Goal: Task Accomplishment & Management: Manage account settings

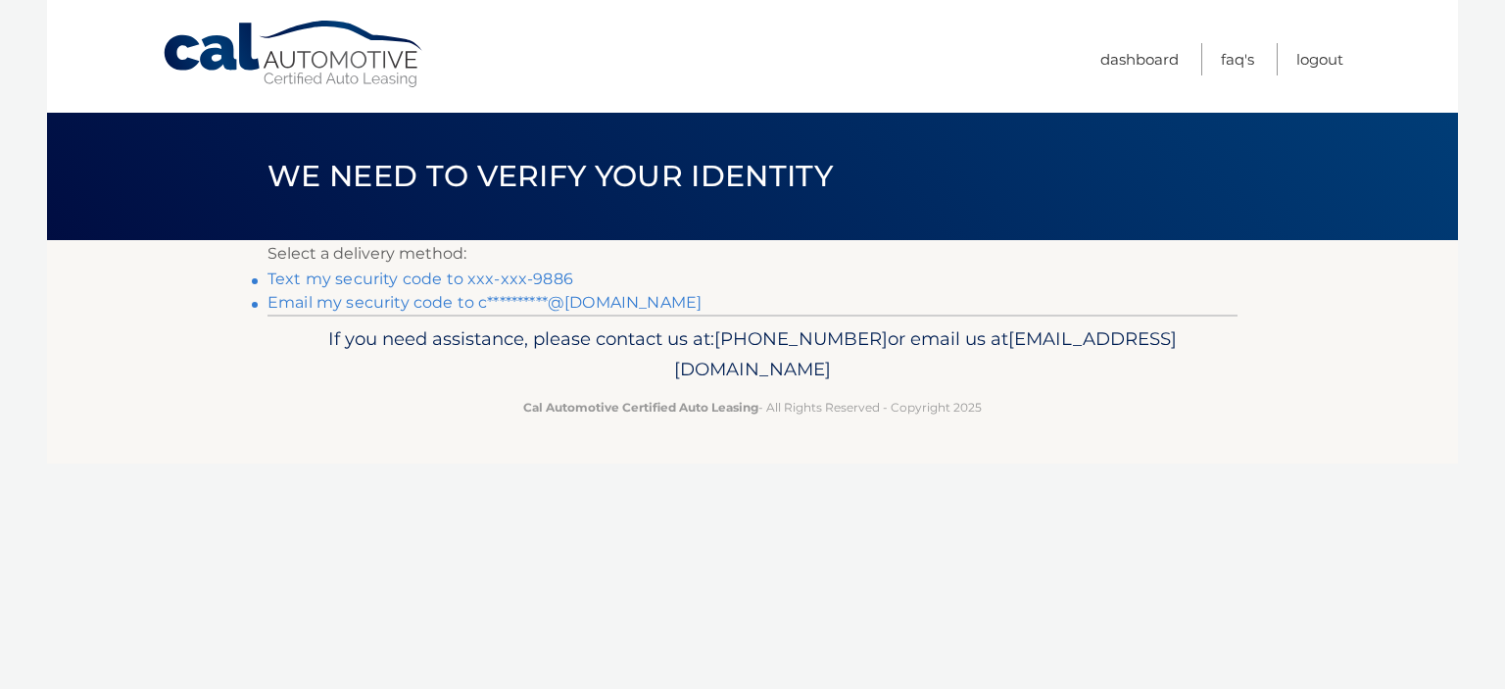
click at [525, 278] on link "Text my security code to xxx-xxx-9886" at bounding box center [421, 278] width 306 height 19
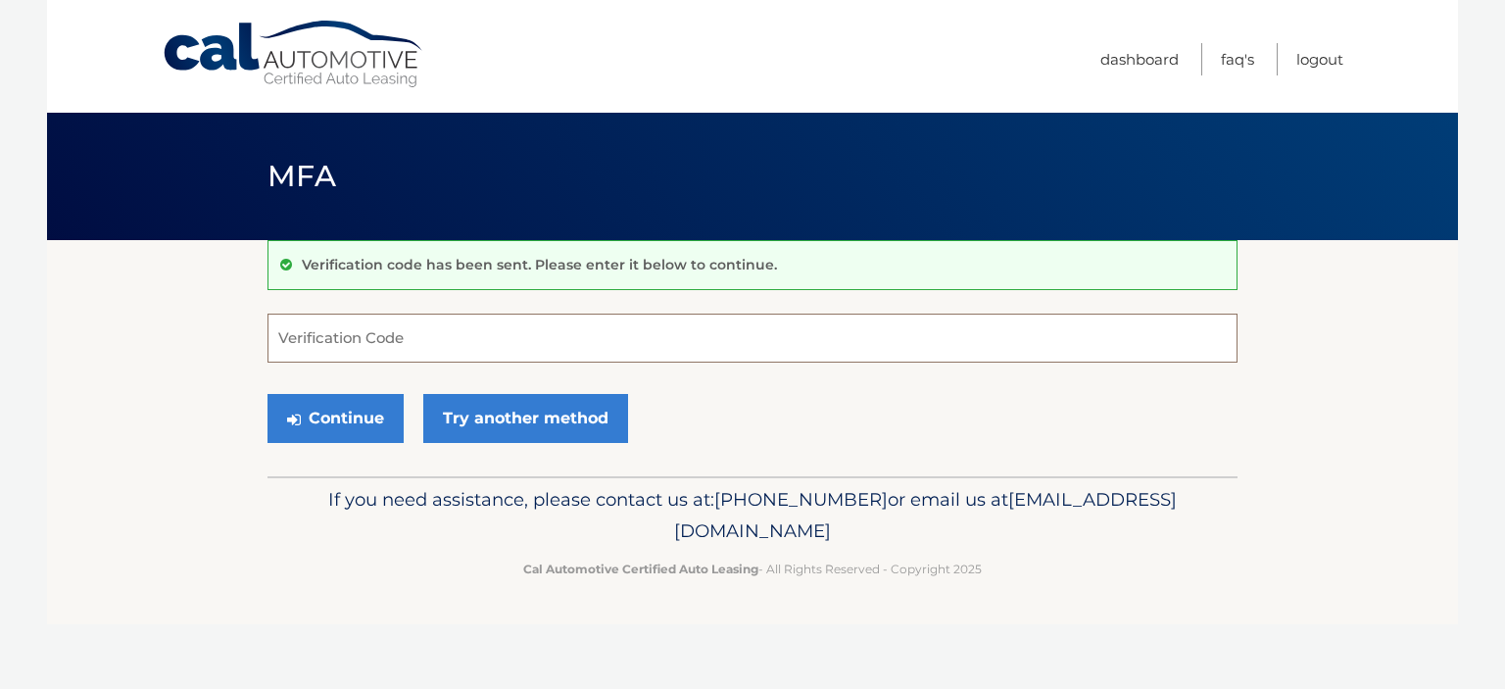
click at [505, 340] on input "Verification Code" at bounding box center [753, 338] width 970 height 49
type input "988115"
click at [340, 419] on button "Continue" at bounding box center [336, 418] width 136 height 49
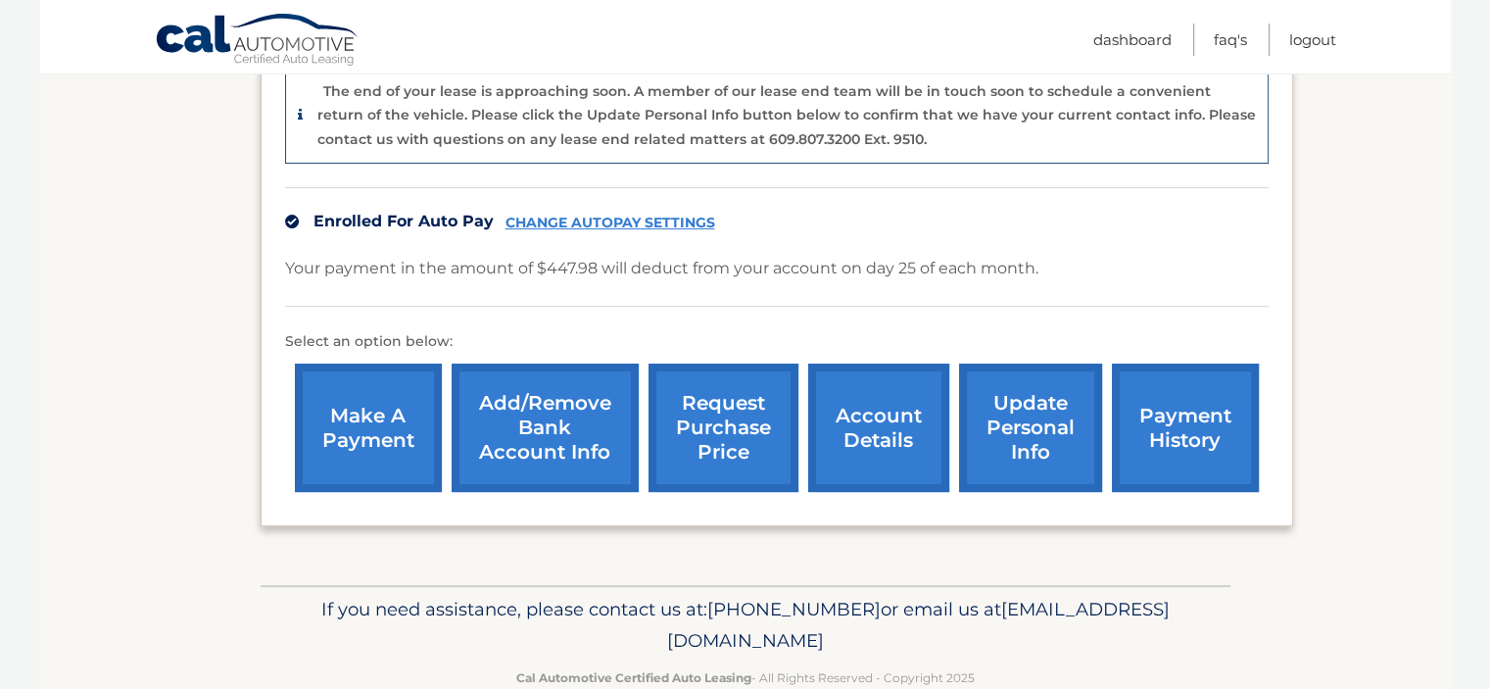
scroll to position [513, 0]
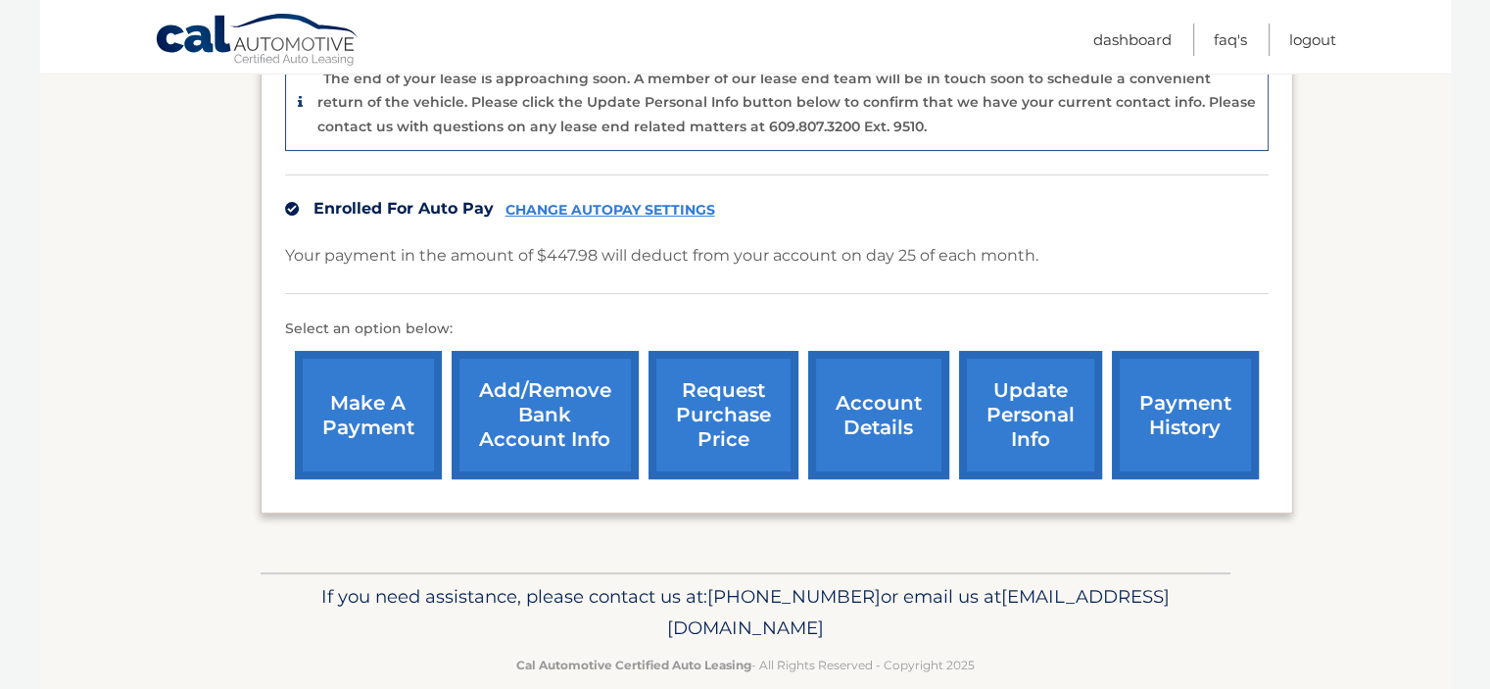
click at [890, 422] on link "account details" at bounding box center [878, 415] width 141 height 128
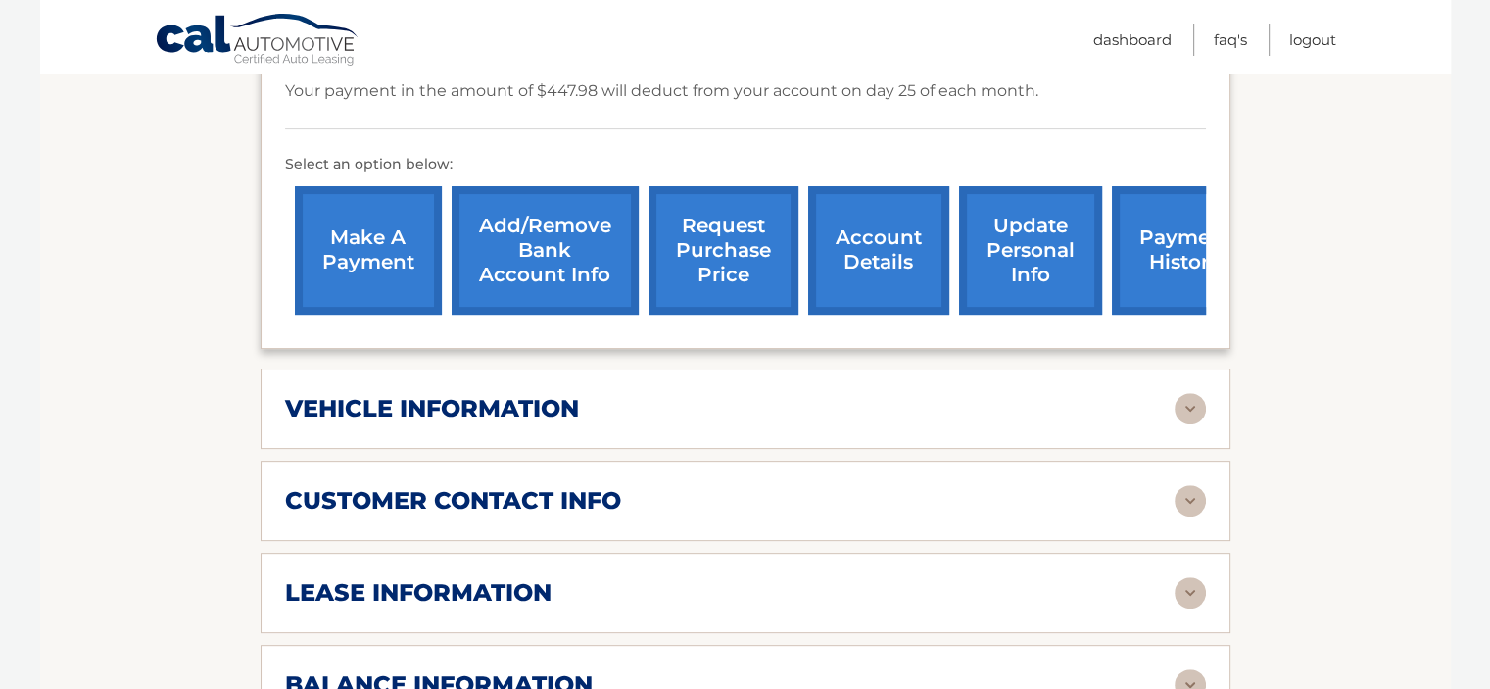
scroll to position [563, 0]
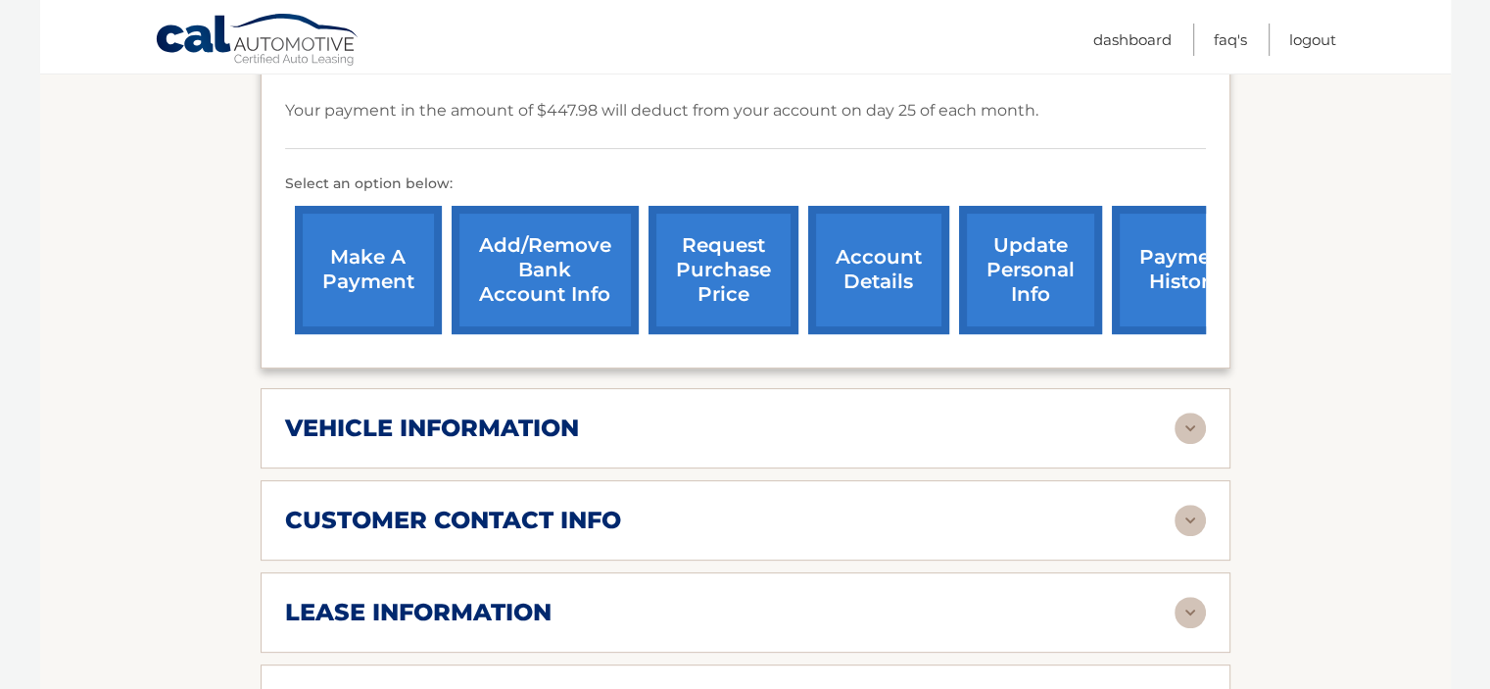
click at [1037, 422] on div "vehicle information" at bounding box center [730, 428] width 890 height 29
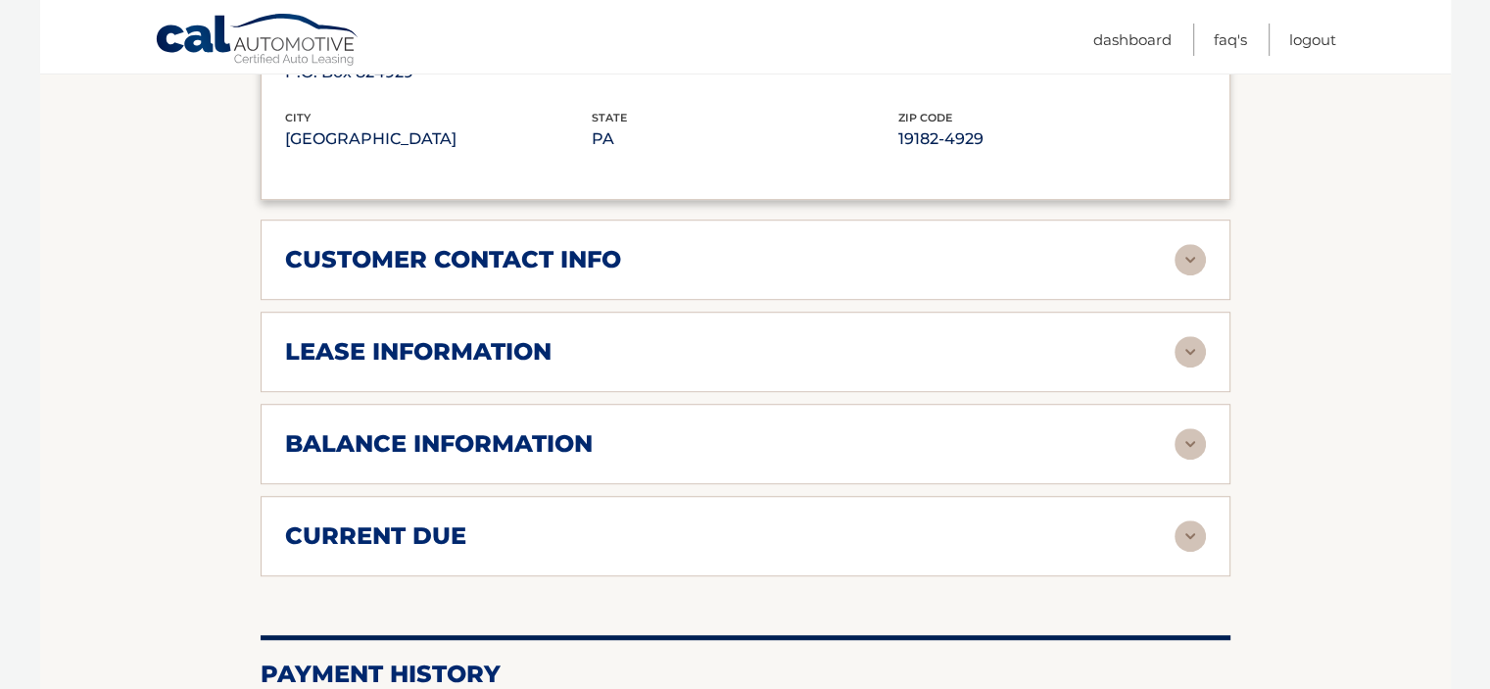
scroll to position [1297, 0]
click at [1026, 336] on div "lease information" at bounding box center [730, 350] width 890 height 29
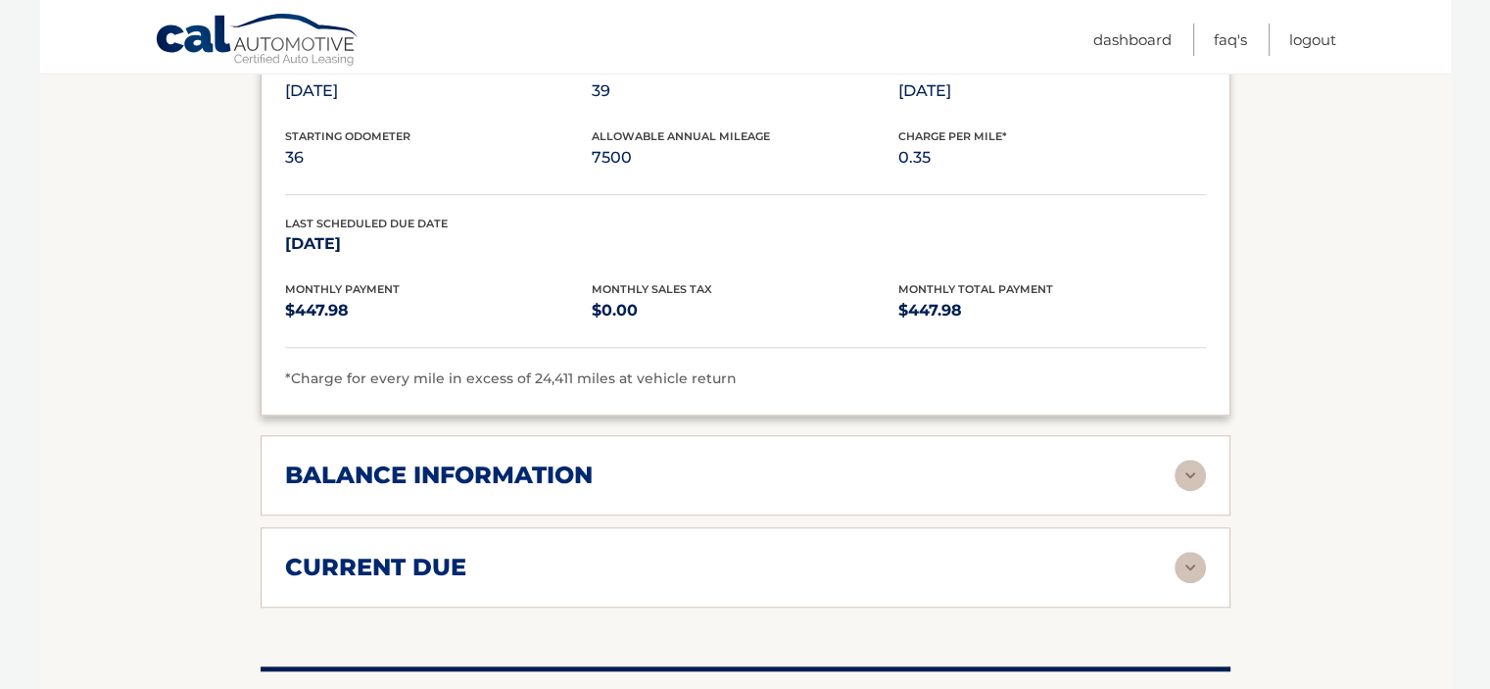
scroll to position [1689, 0]
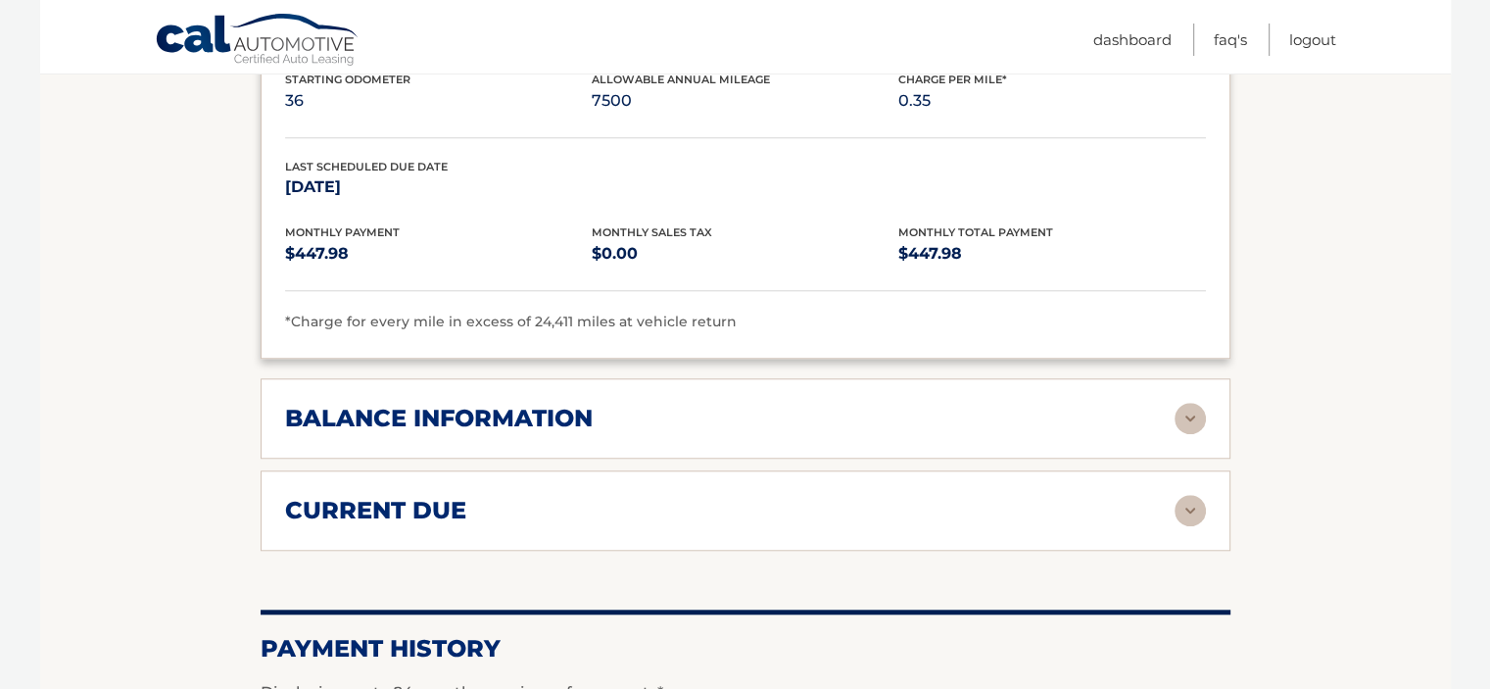
click at [559, 407] on h2 "balance information" at bounding box center [439, 418] width 308 height 29
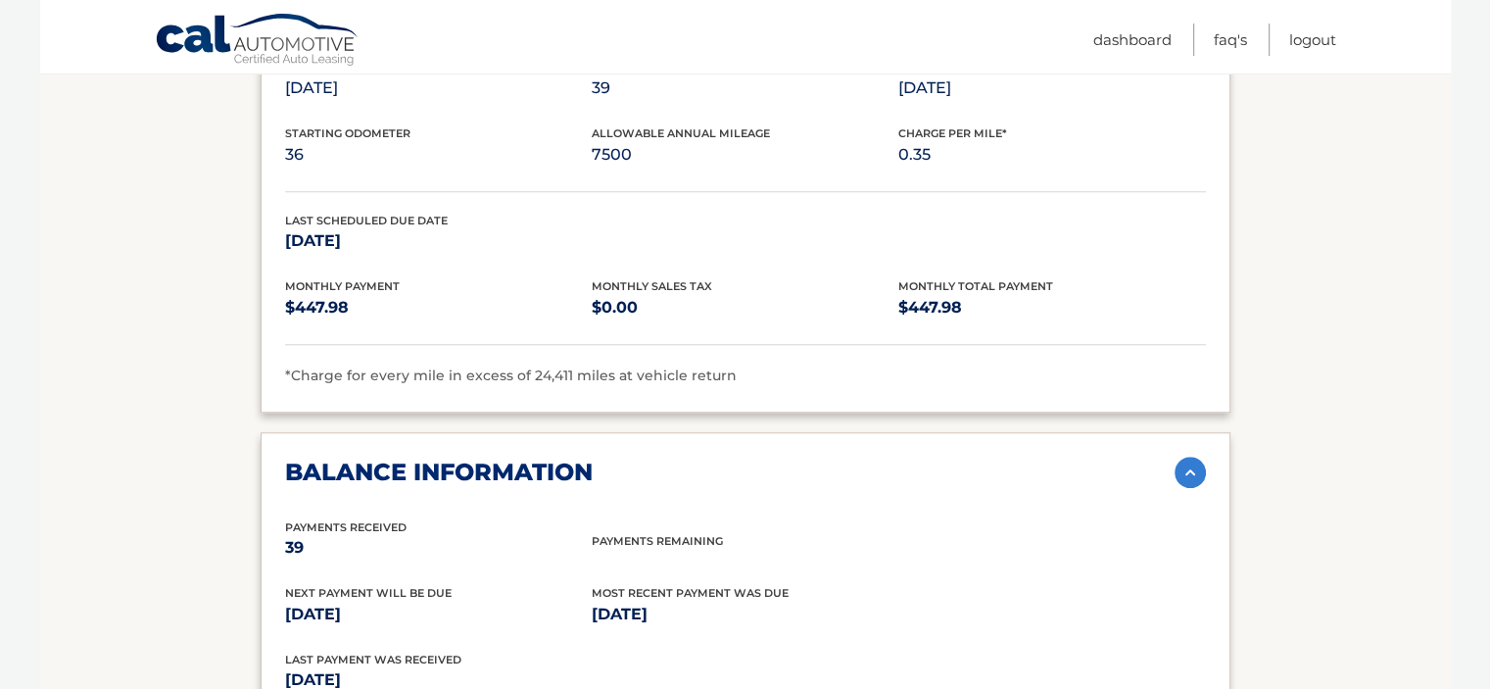
scroll to position [1634, 0]
drag, startPoint x: 591, startPoint y: 147, endPoint x: 646, endPoint y: 148, distance: 54.9
click at [646, 148] on p "7500" at bounding box center [745, 155] width 307 height 27
click at [745, 166] on div "Starting Odometer 36 Allowable Annual Mileage 7500 Charge Per Mile* 0.35" at bounding box center [745, 158] width 921 height 67
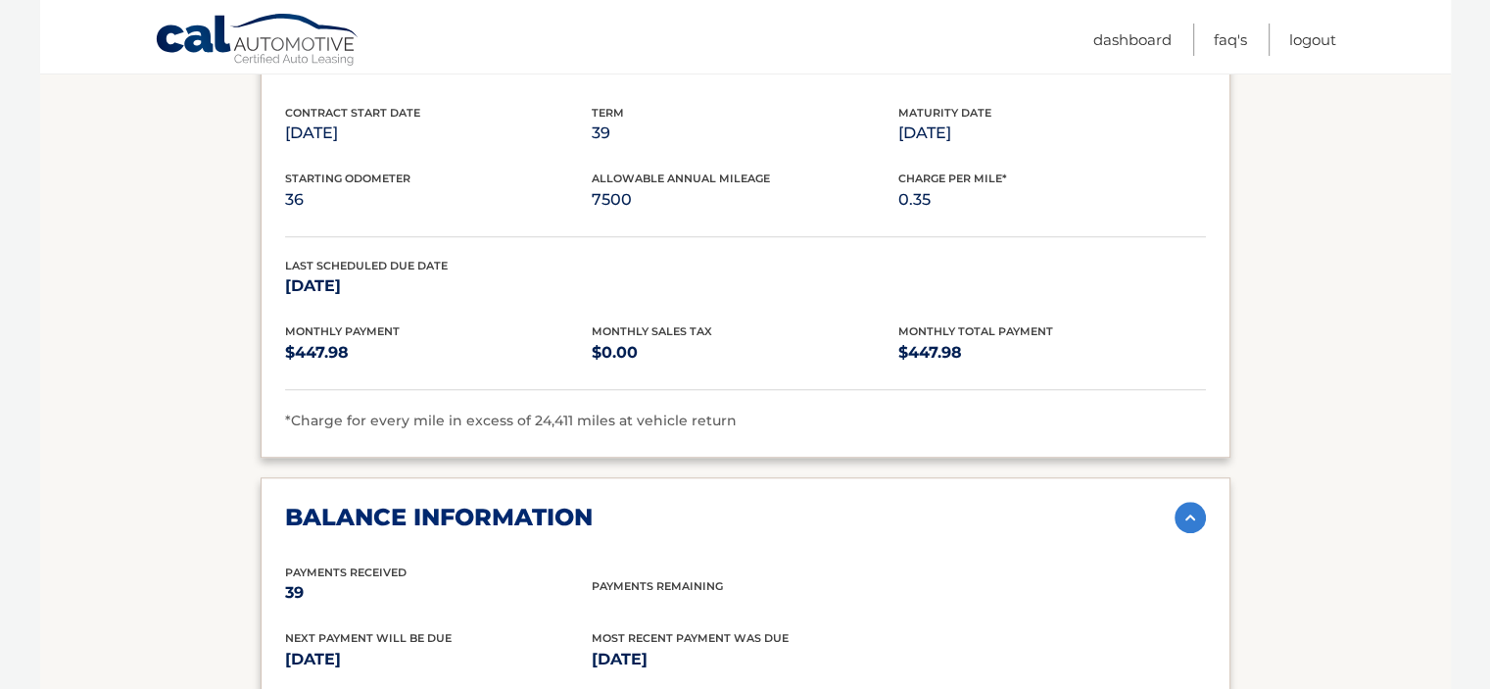
scroll to position [1585, 0]
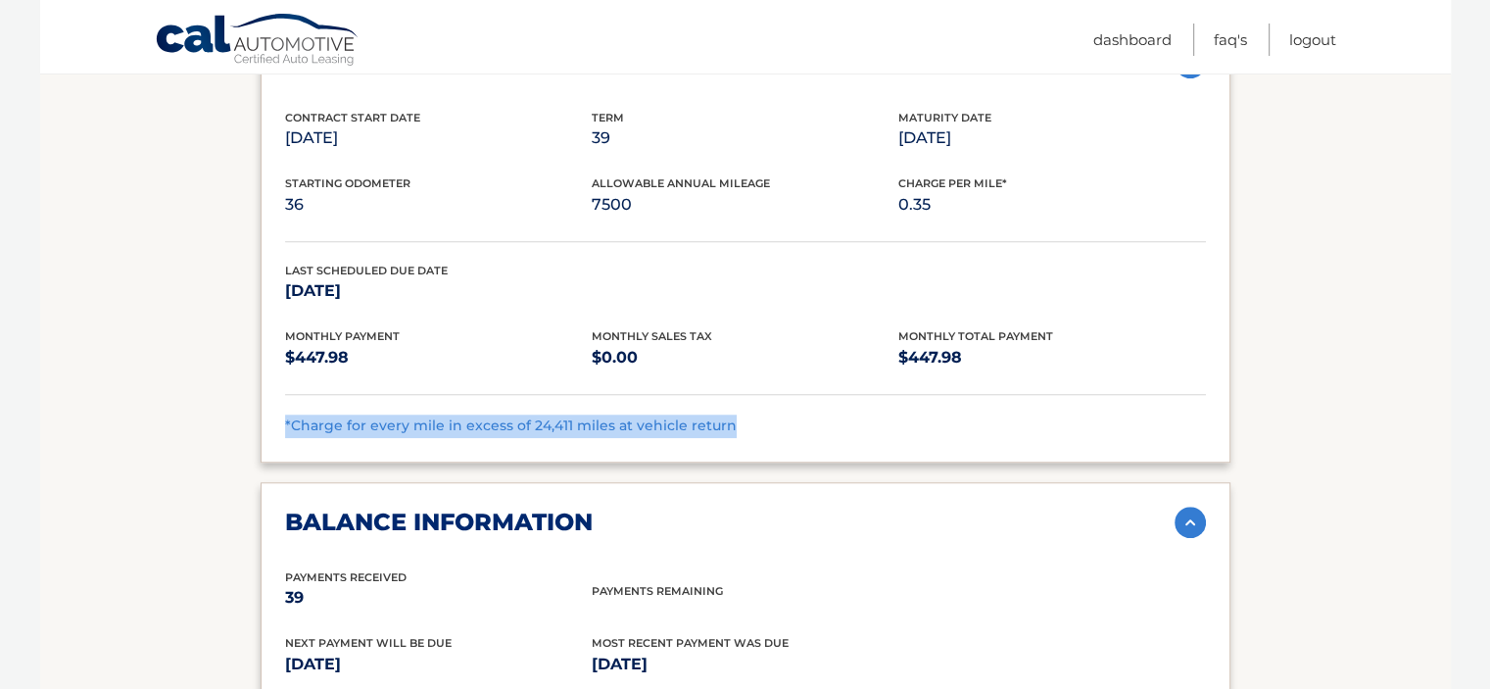
drag, startPoint x: 276, startPoint y: 421, endPoint x: 726, endPoint y: 417, distance: 449.8
click at [726, 417] on div "lease information Contract Start Date Jun 25, 2022 Term 39 Maturity Date Sep 25…" at bounding box center [746, 243] width 970 height 440
click at [773, 414] on div "*Charge for every mile in excess of 24,411 miles at vehicle return" at bounding box center [745, 426] width 921 height 24
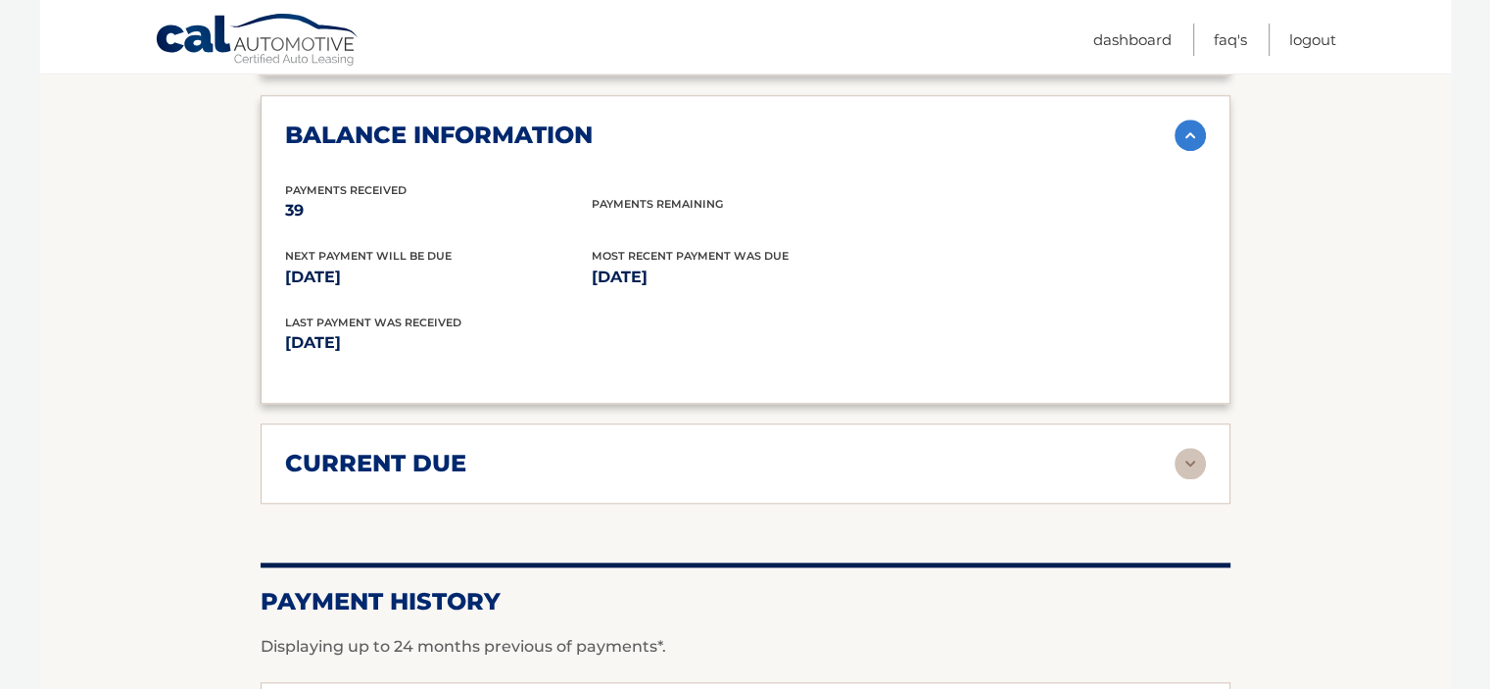
scroll to position [1977, 0]
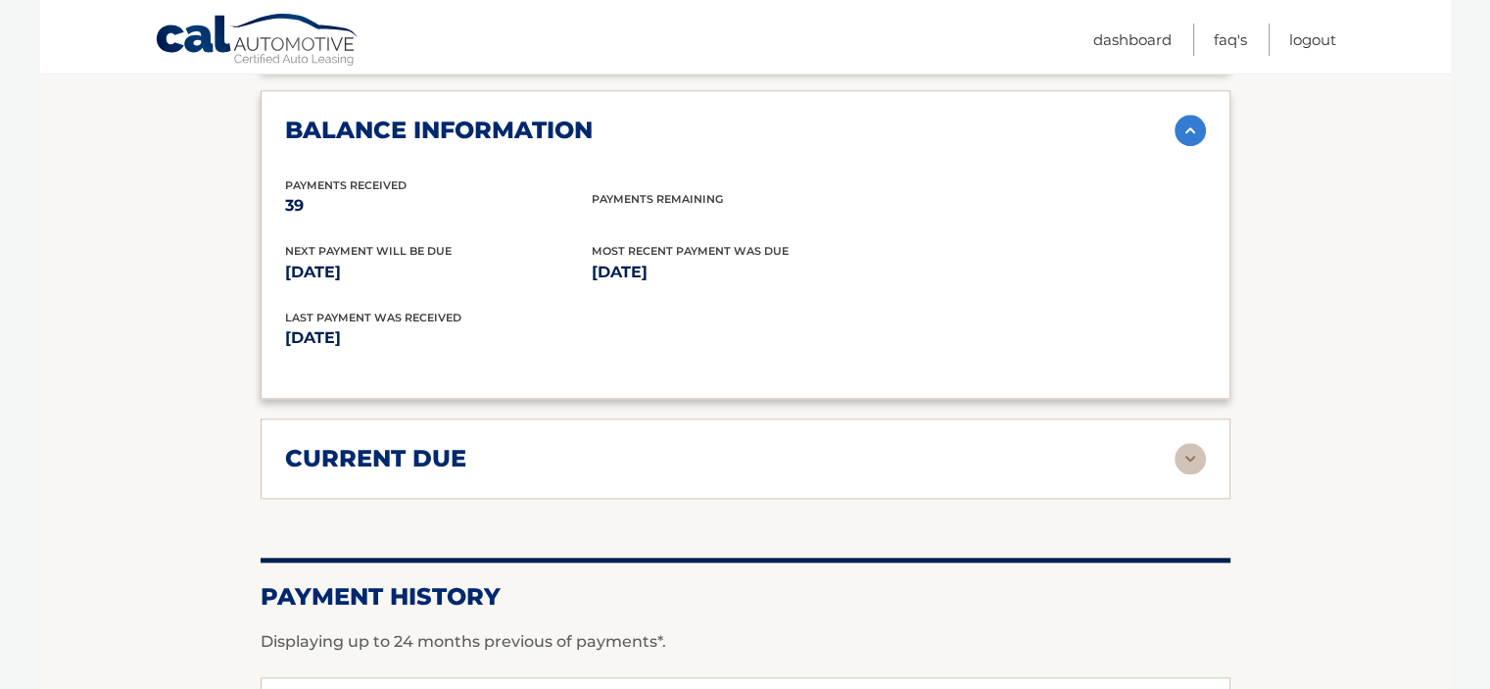
click at [805, 444] on div "current due" at bounding box center [730, 458] width 890 height 29
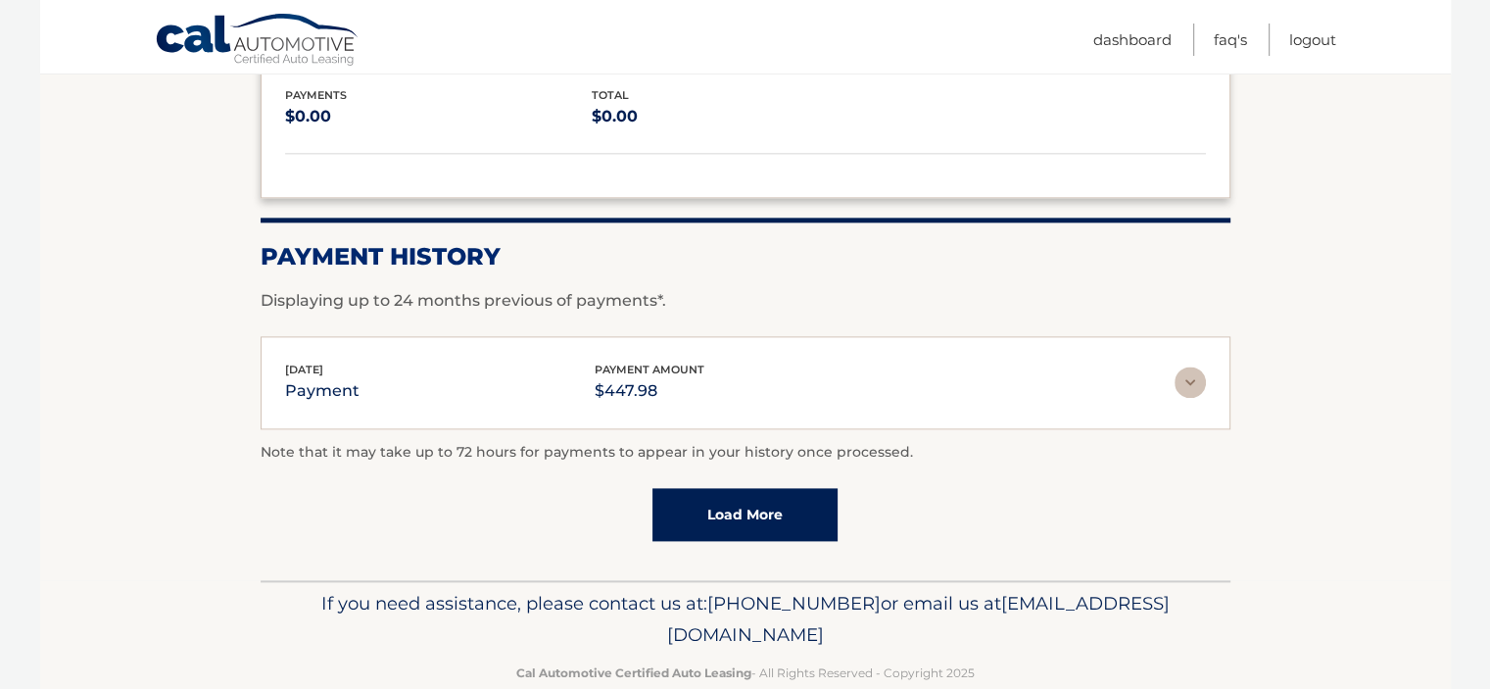
scroll to position [2467, 0]
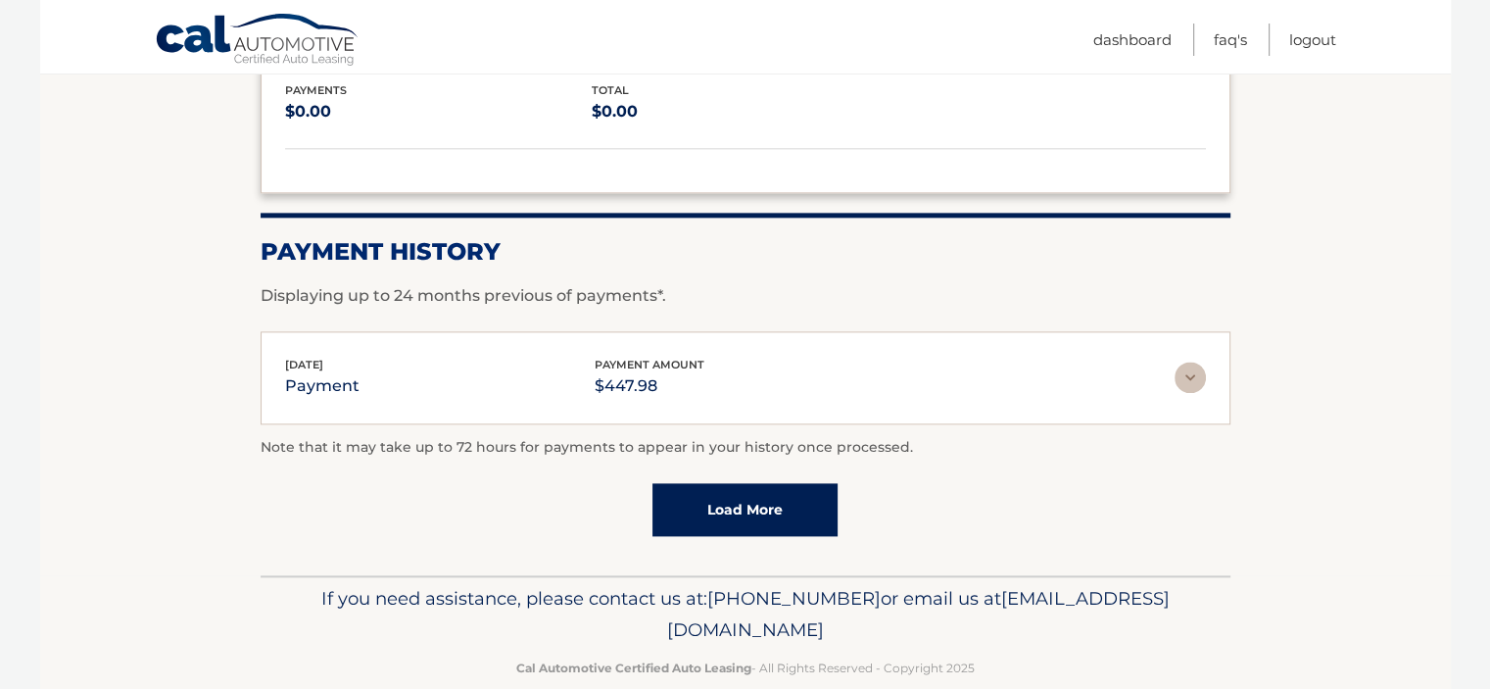
click at [827, 367] on div "Aug 25, 2025 payment payment amount $447.98" at bounding box center [730, 378] width 890 height 44
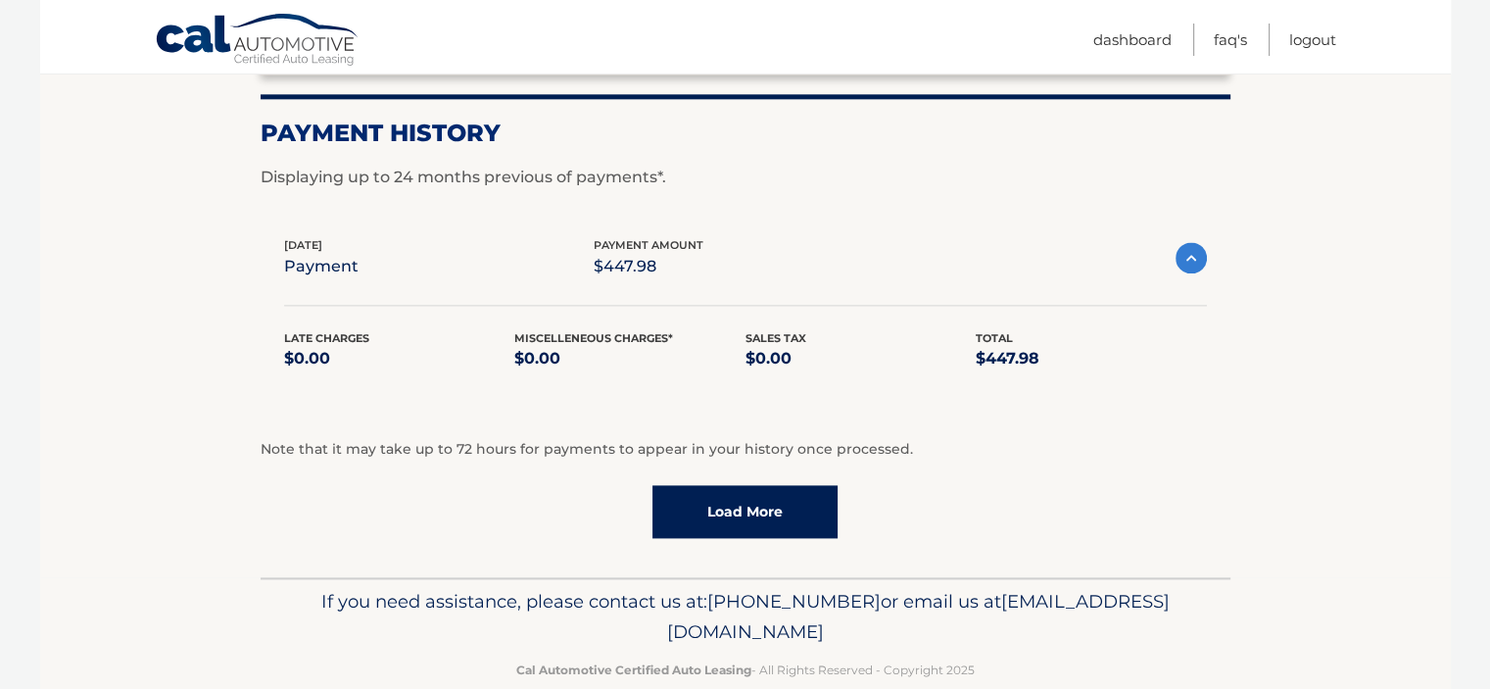
scroll to position [2609, 0]
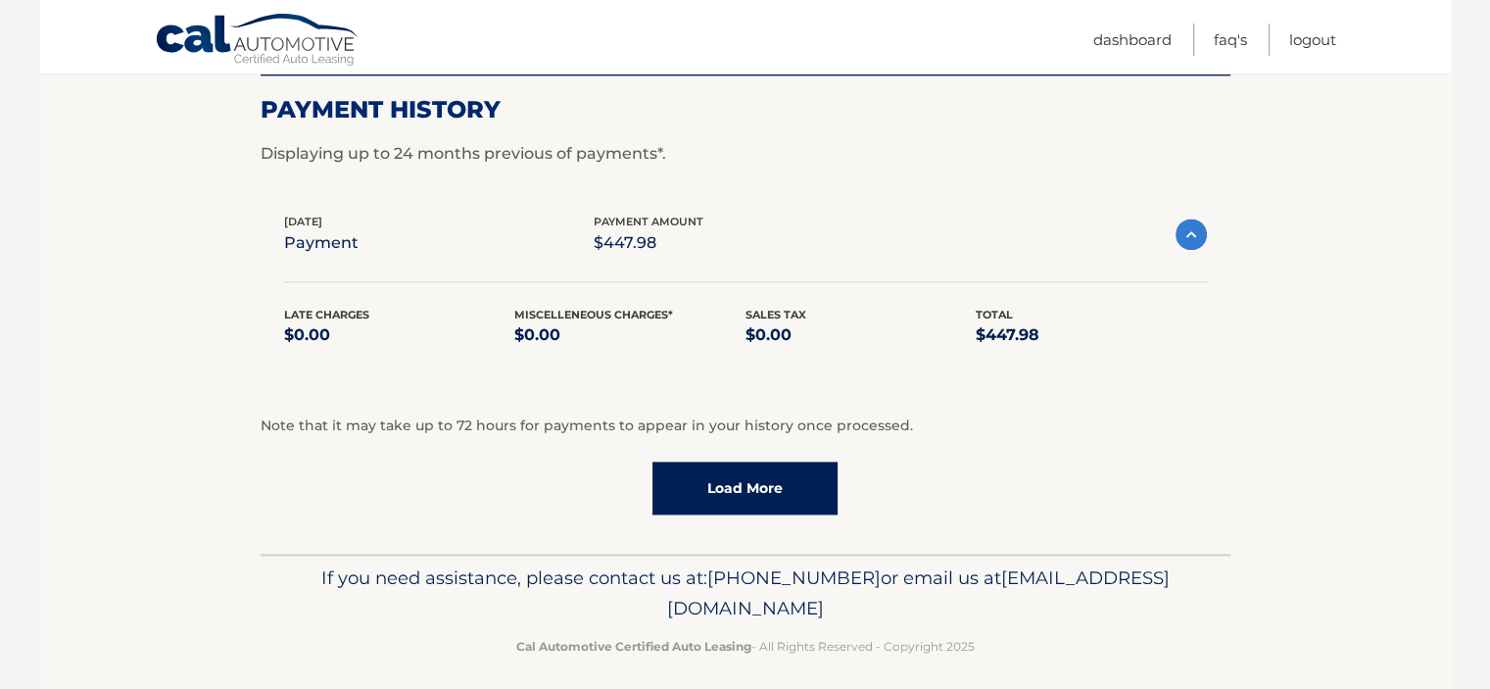
click at [765, 475] on link "Load More" at bounding box center [745, 488] width 185 height 53
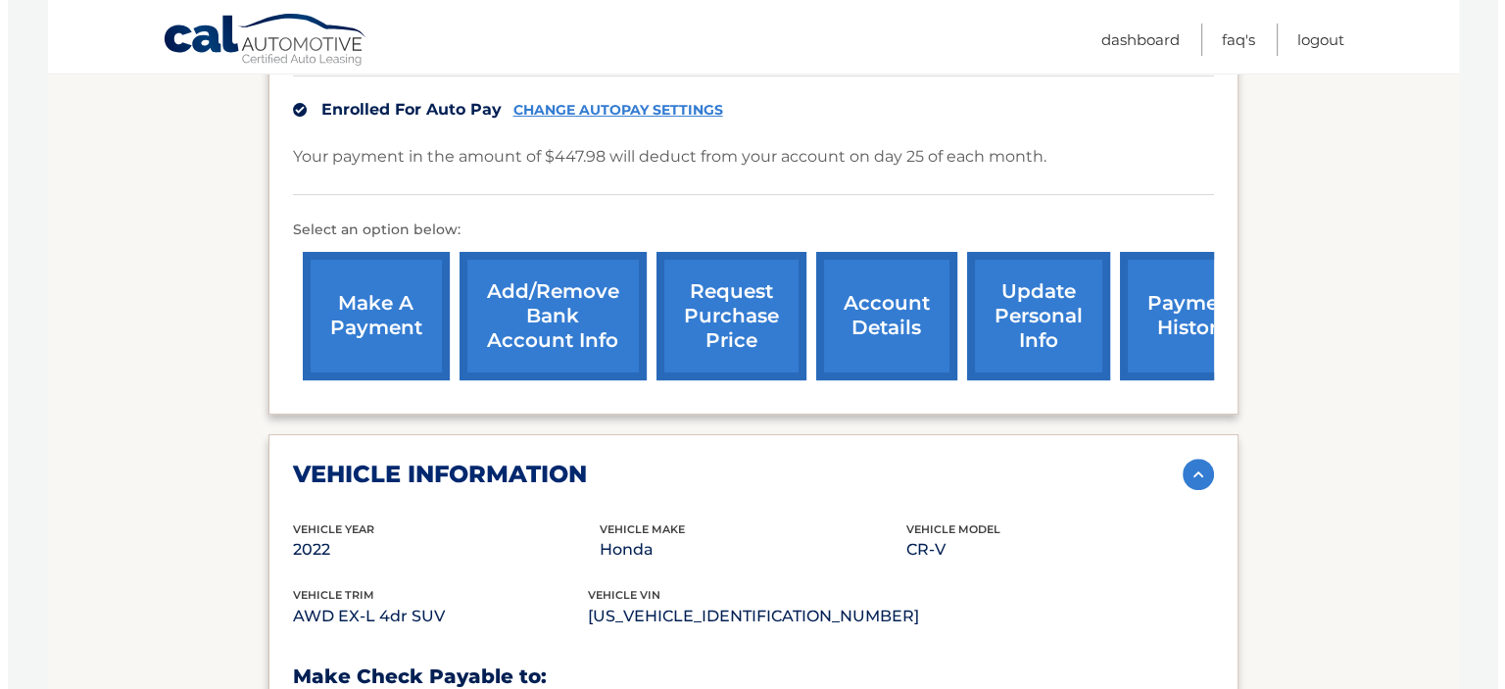
scroll to position [506, 0]
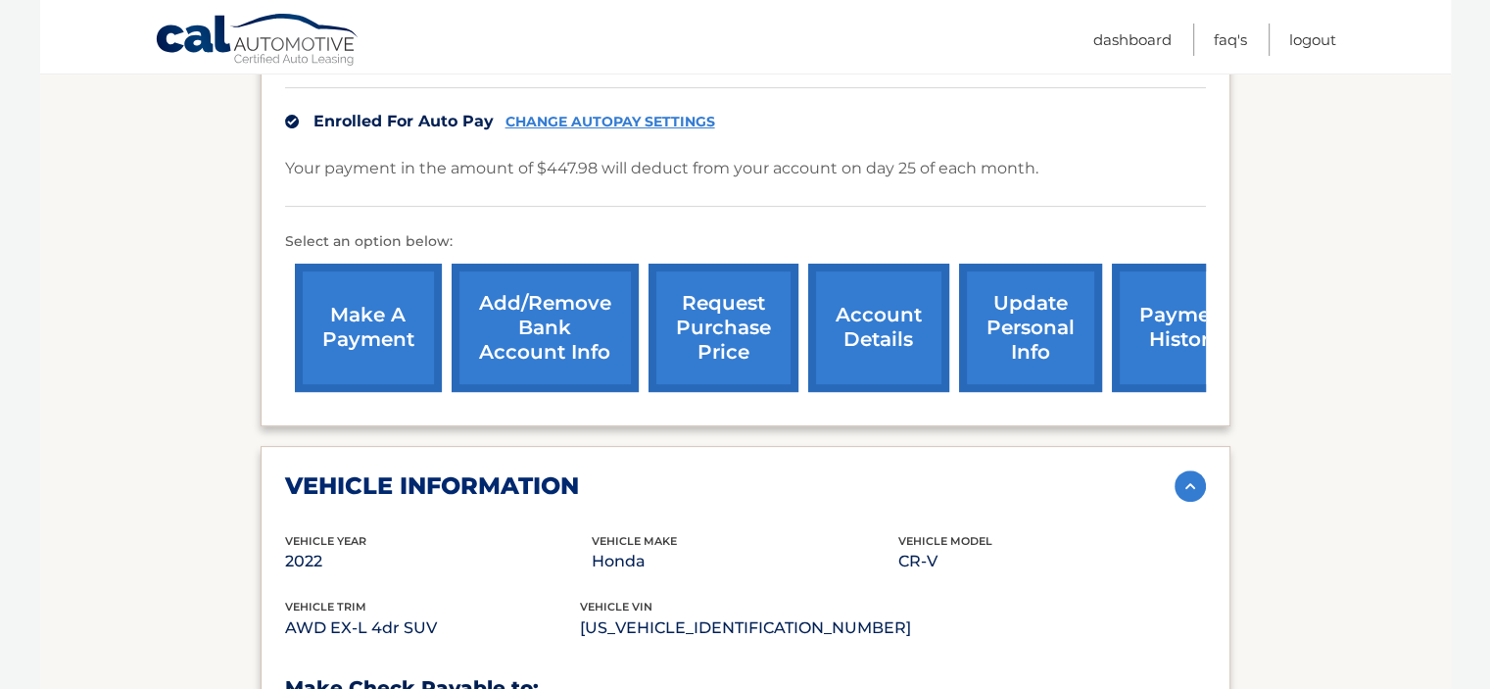
click at [733, 336] on link "request purchase price" at bounding box center [724, 328] width 150 height 128
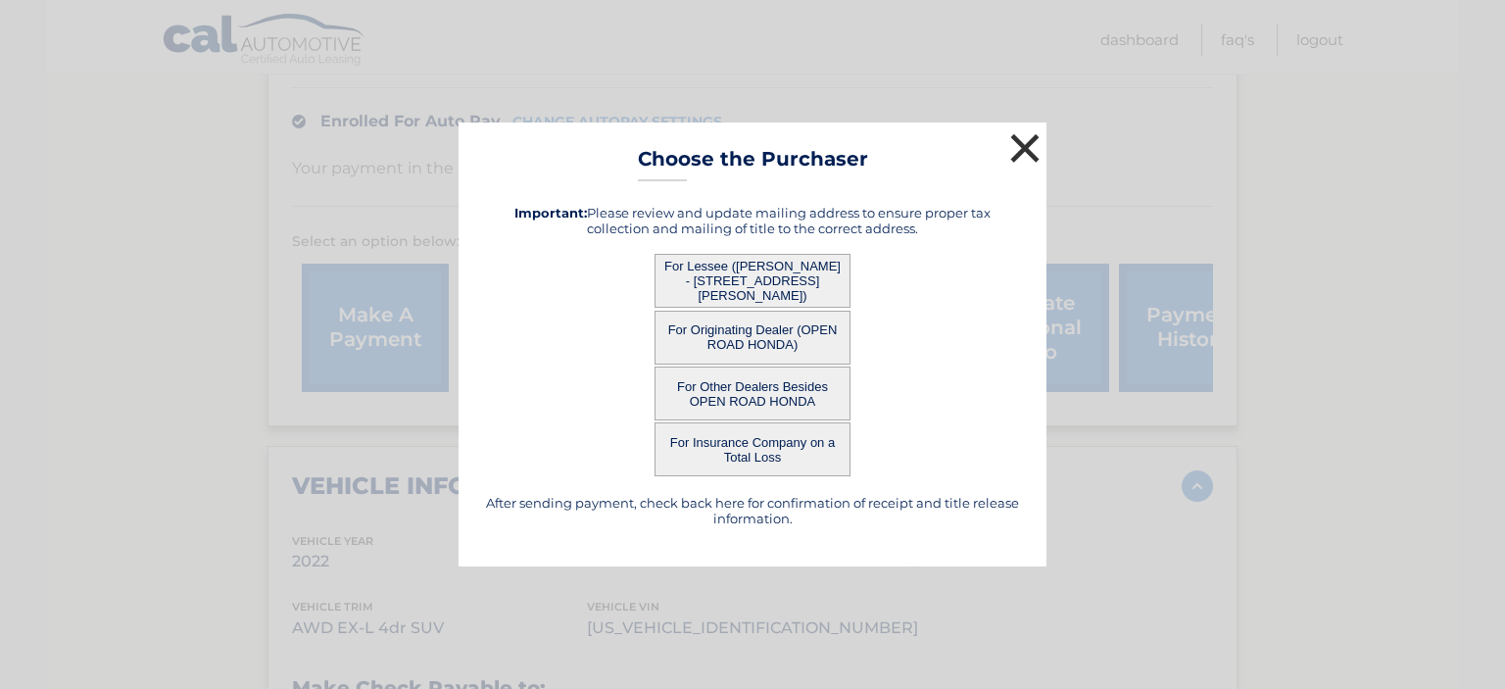
click at [1023, 159] on button "×" at bounding box center [1024, 147] width 39 height 39
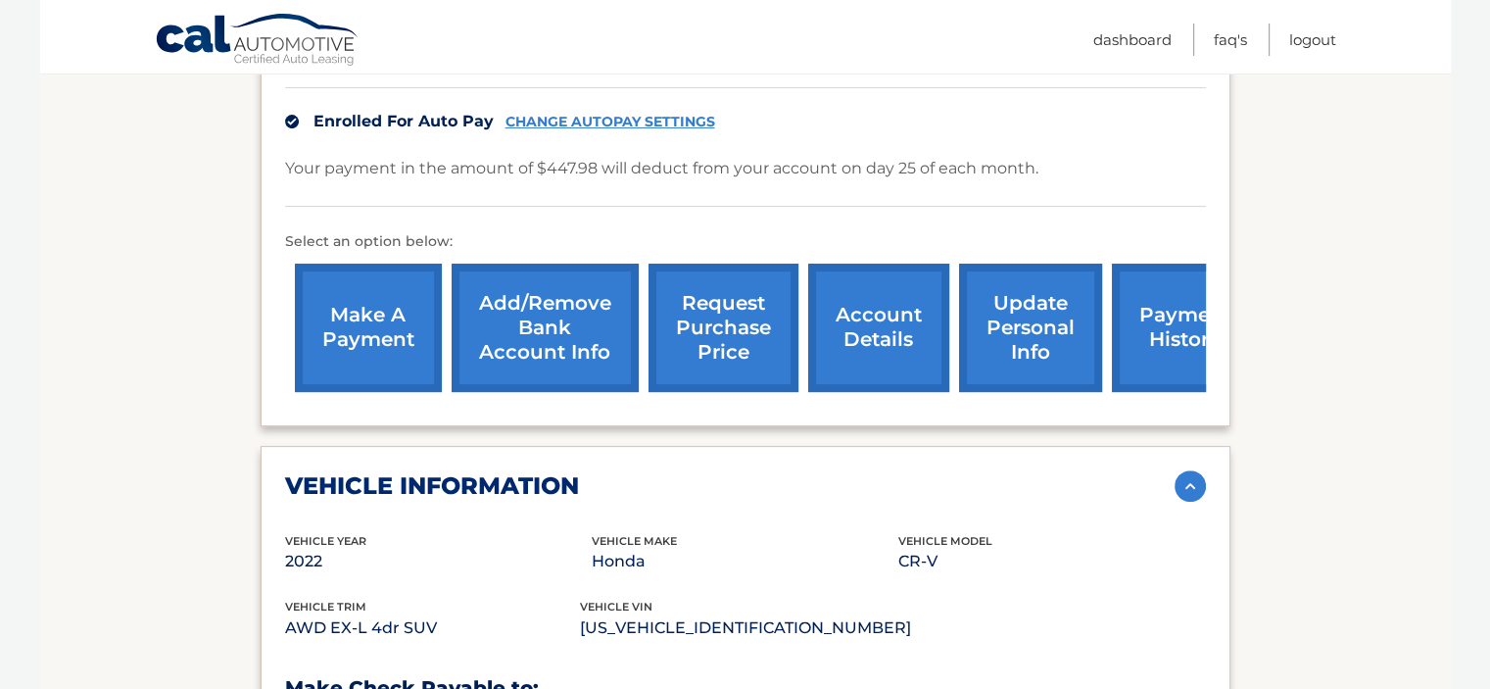
click at [721, 359] on link "request purchase price" at bounding box center [724, 328] width 150 height 128
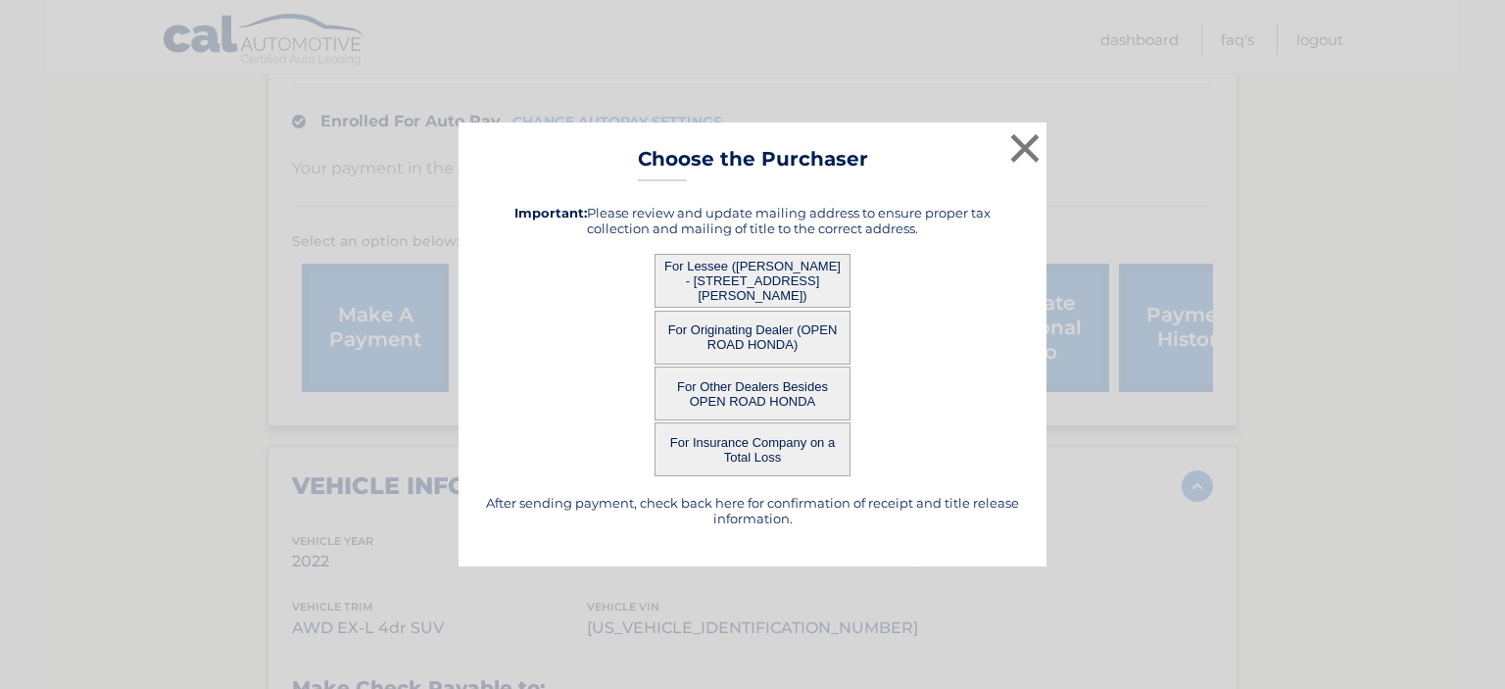
click at [781, 277] on button "For Lessee ([PERSON_NAME] - [STREET_ADDRESS][PERSON_NAME])" at bounding box center [753, 281] width 196 height 54
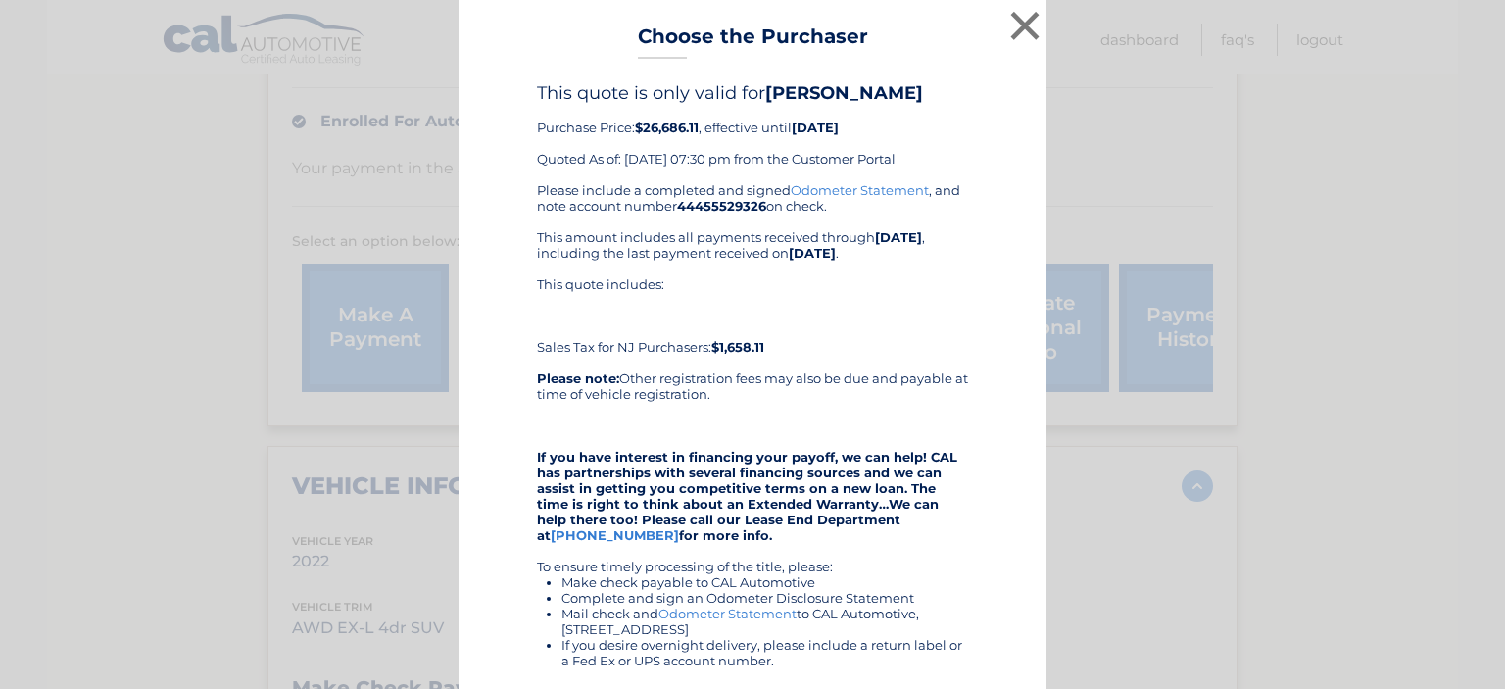
click at [705, 280] on div "This quote includes: Sales Tax for NJ Purchasers: $1,658.11" at bounding box center [752, 315] width 431 height 78
click at [1010, 31] on button "×" at bounding box center [1024, 25] width 39 height 39
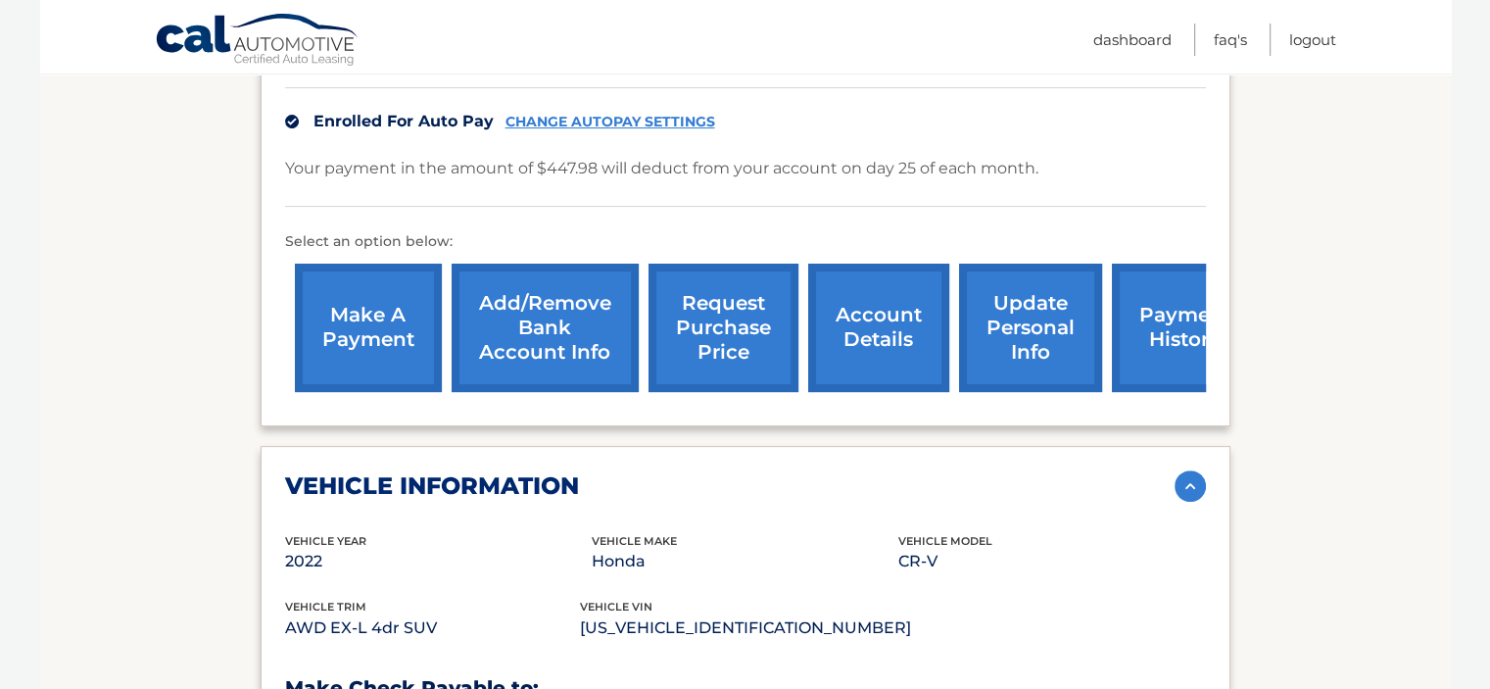
click at [730, 338] on link "request purchase price" at bounding box center [724, 328] width 150 height 128
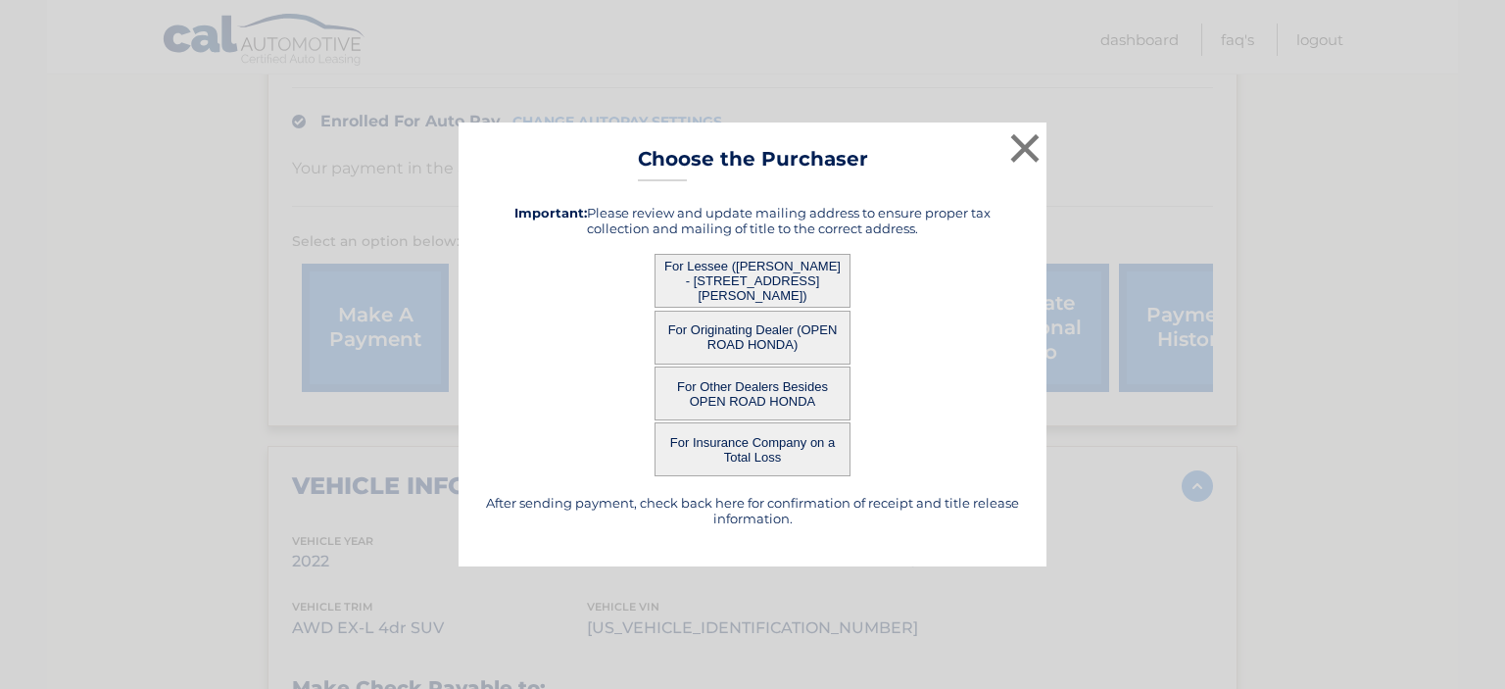
click at [768, 339] on button "For Originating Dealer (OPEN ROAD HONDA)" at bounding box center [753, 338] width 196 height 54
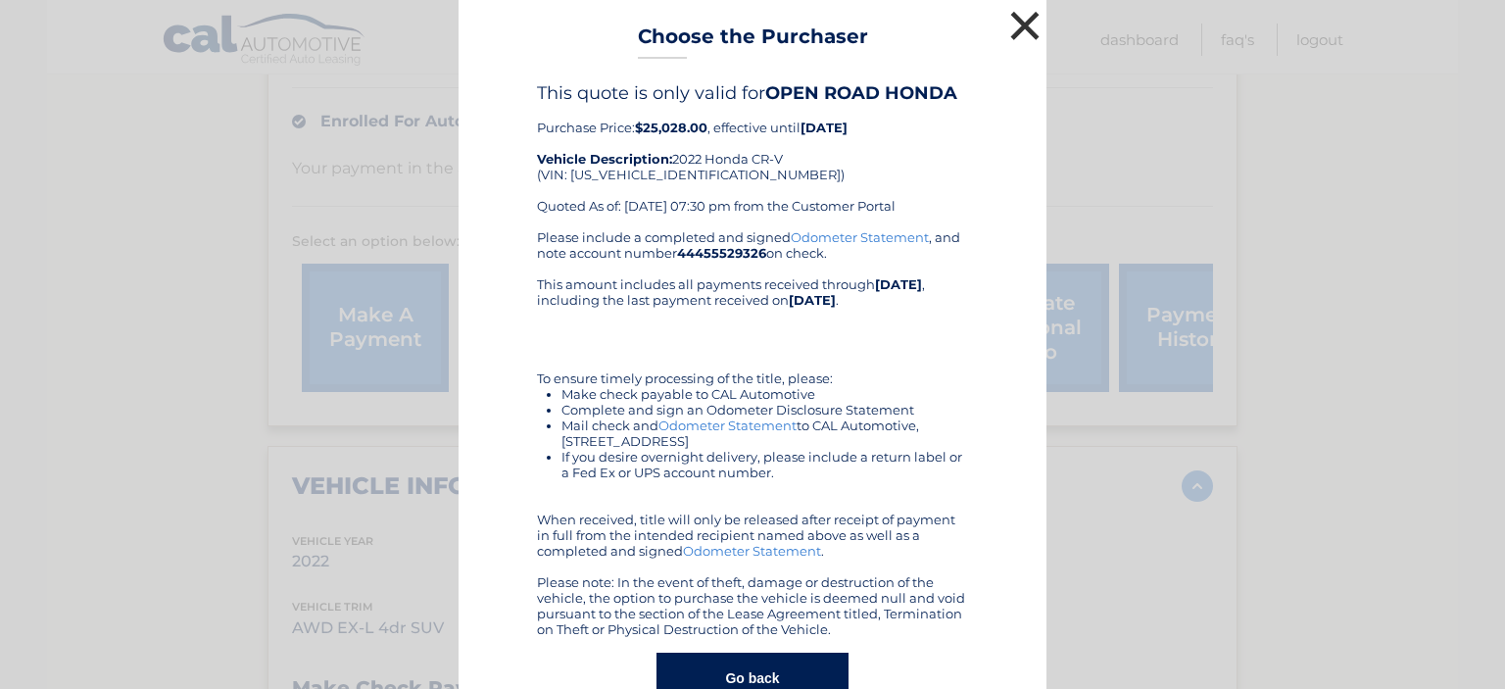
click at [1009, 33] on button "×" at bounding box center [1024, 25] width 39 height 39
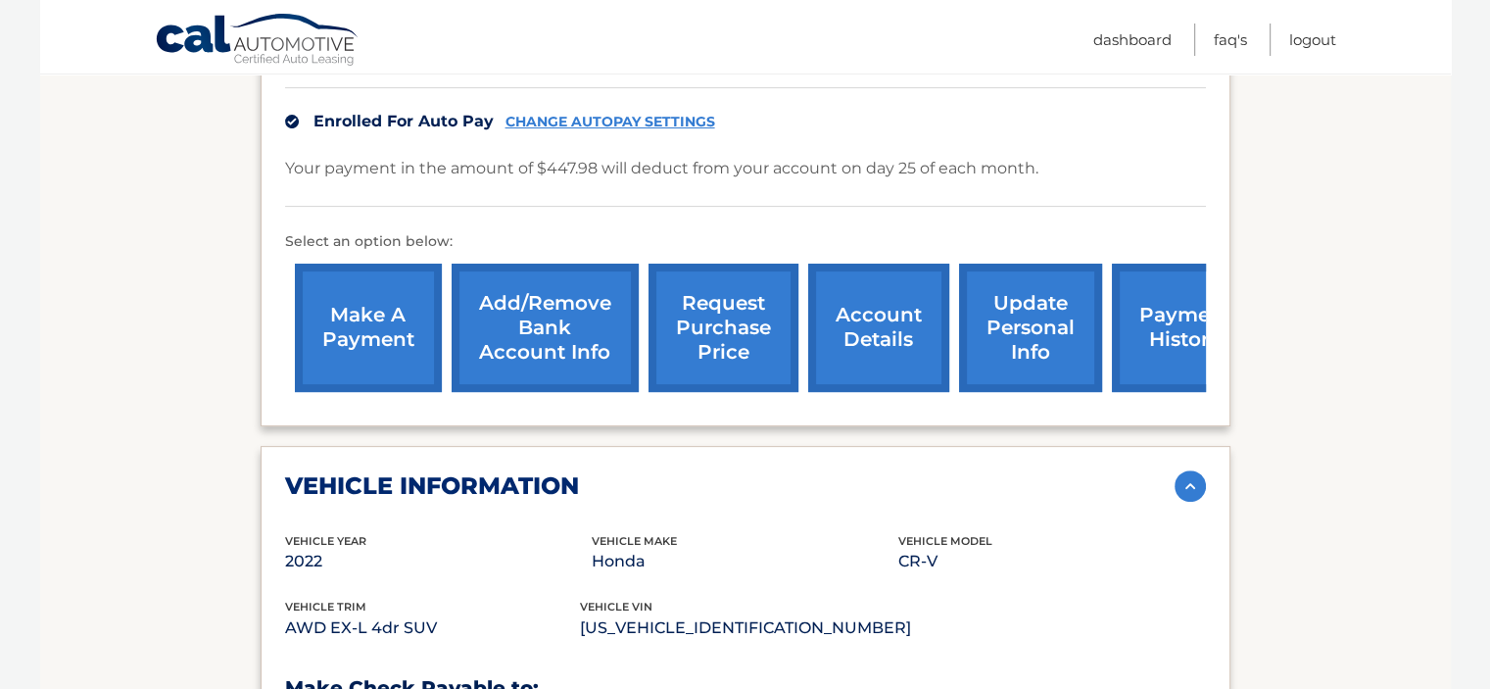
click at [726, 359] on link "request purchase price" at bounding box center [724, 328] width 150 height 128
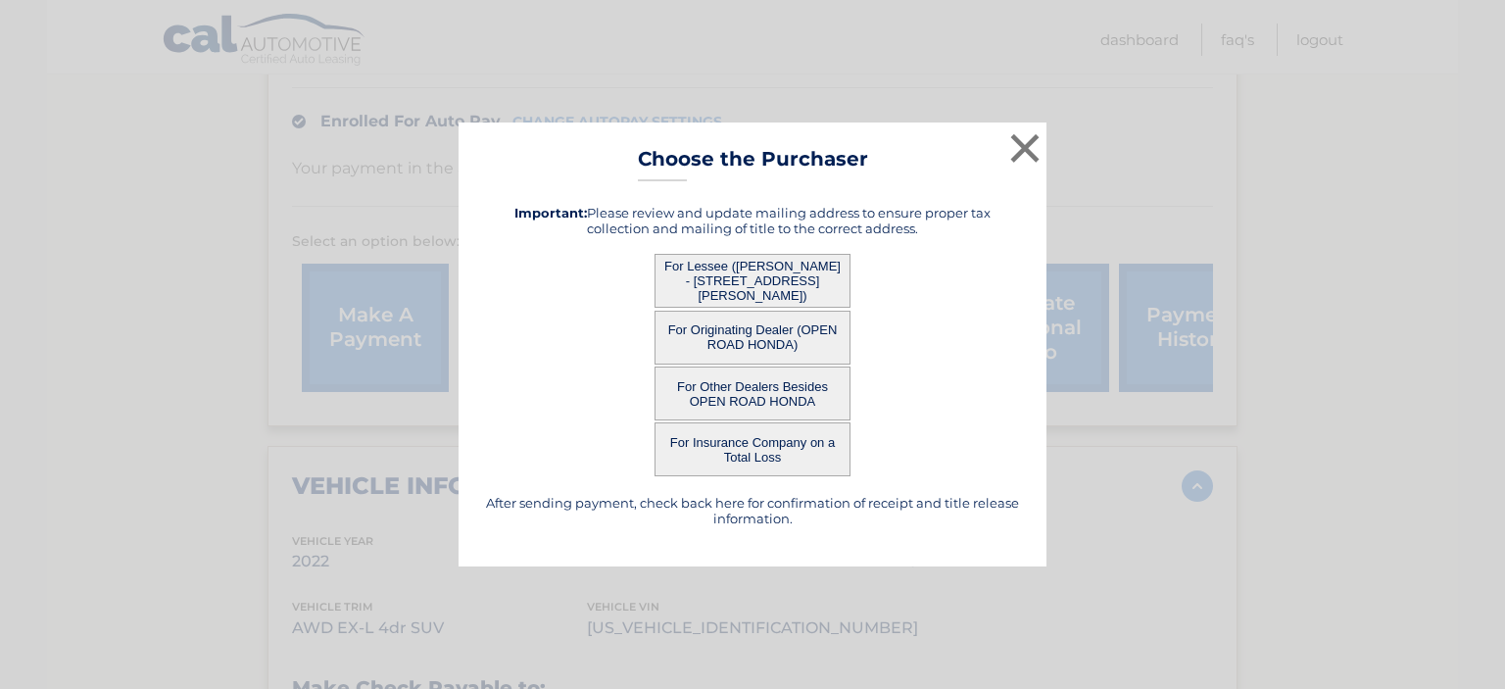
click at [773, 399] on button "For Other Dealers Besides OPEN ROAD HONDA" at bounding box center [753, 393] width 196 height 54
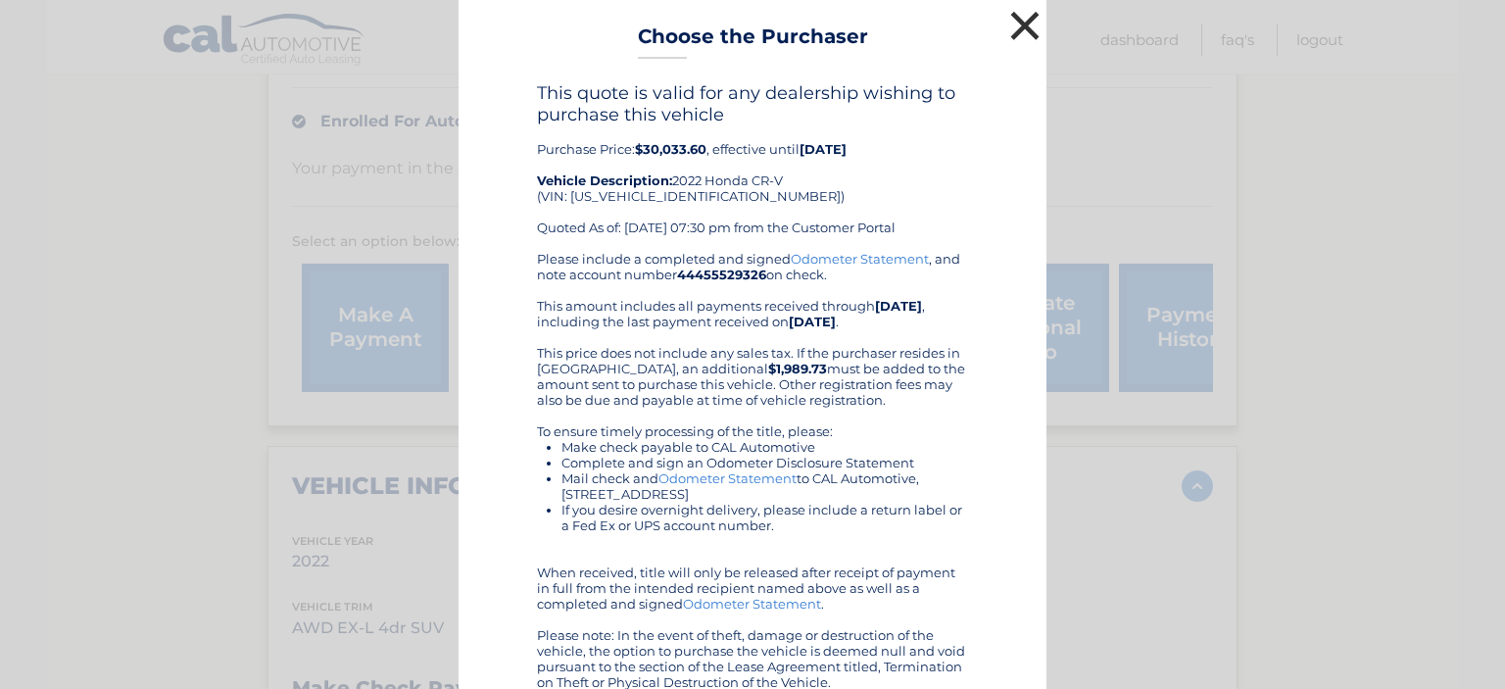
click at [1005, 27] on button "×" at bounding box center [1024, 25] width 39 height 39
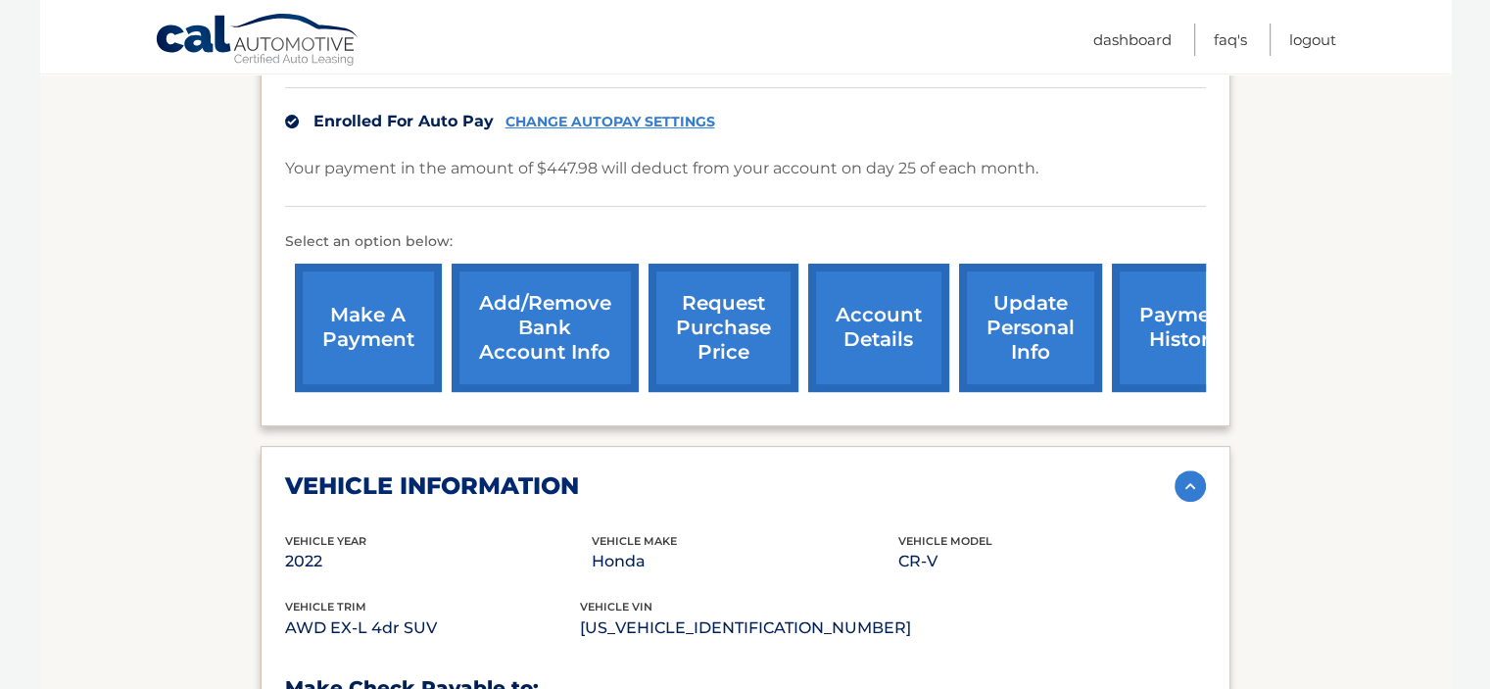
click at [709, 338] on link "request purchase price" at bounding box center [724, 328] width 150 height 128
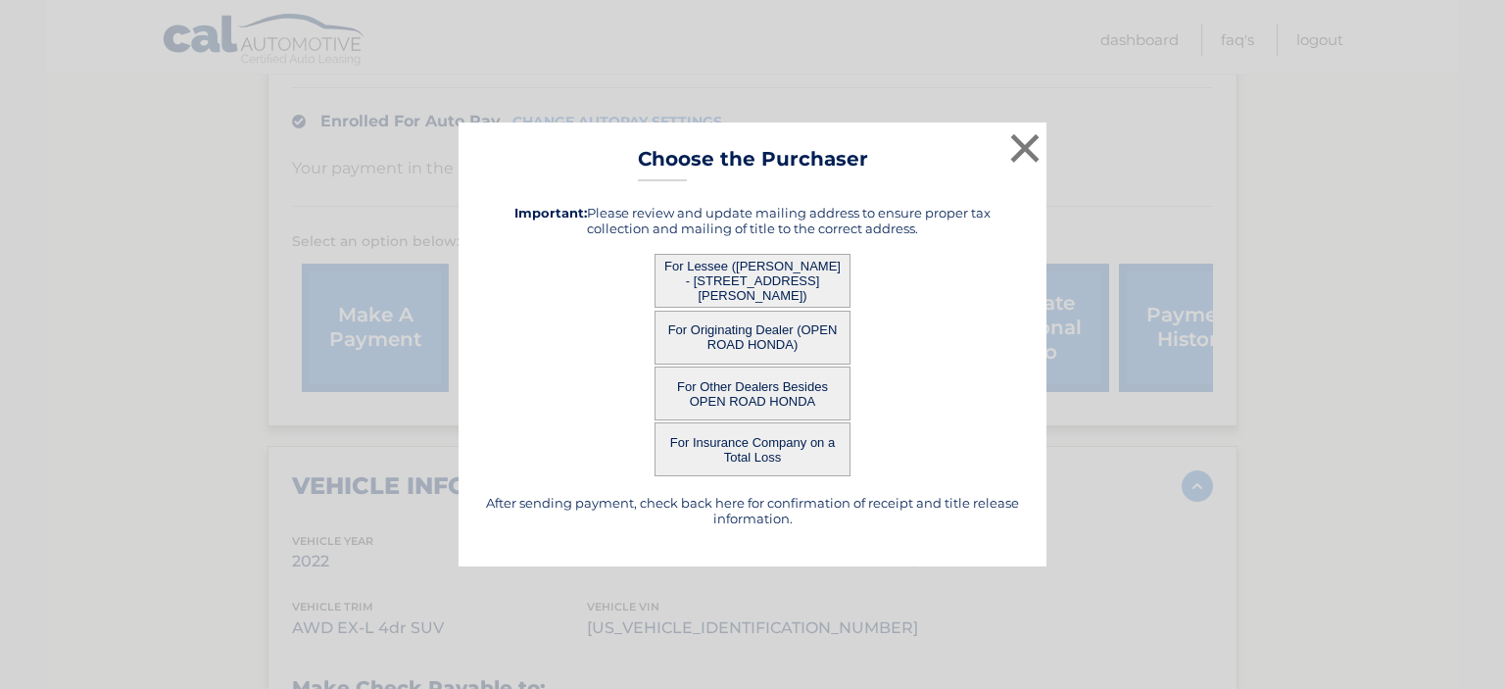
click at [760, 292] on button "For Lessee ([PERSON_NAME] - [STREET_ADDRESS][PERSON_NAME])" at bounding box center [753, 281] width 196 height 54
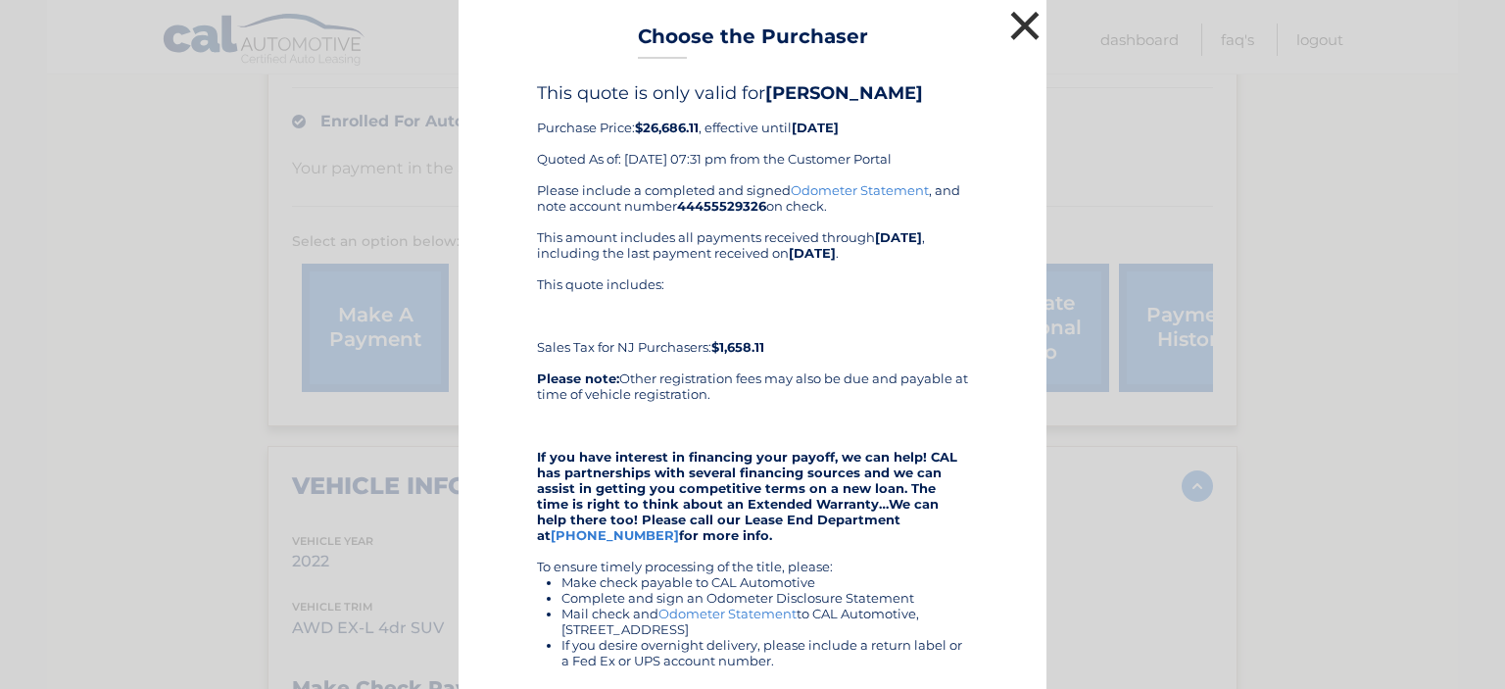
click at [1016, 29] on button "×" at bounding box center [1024, 25] width 39 height 39
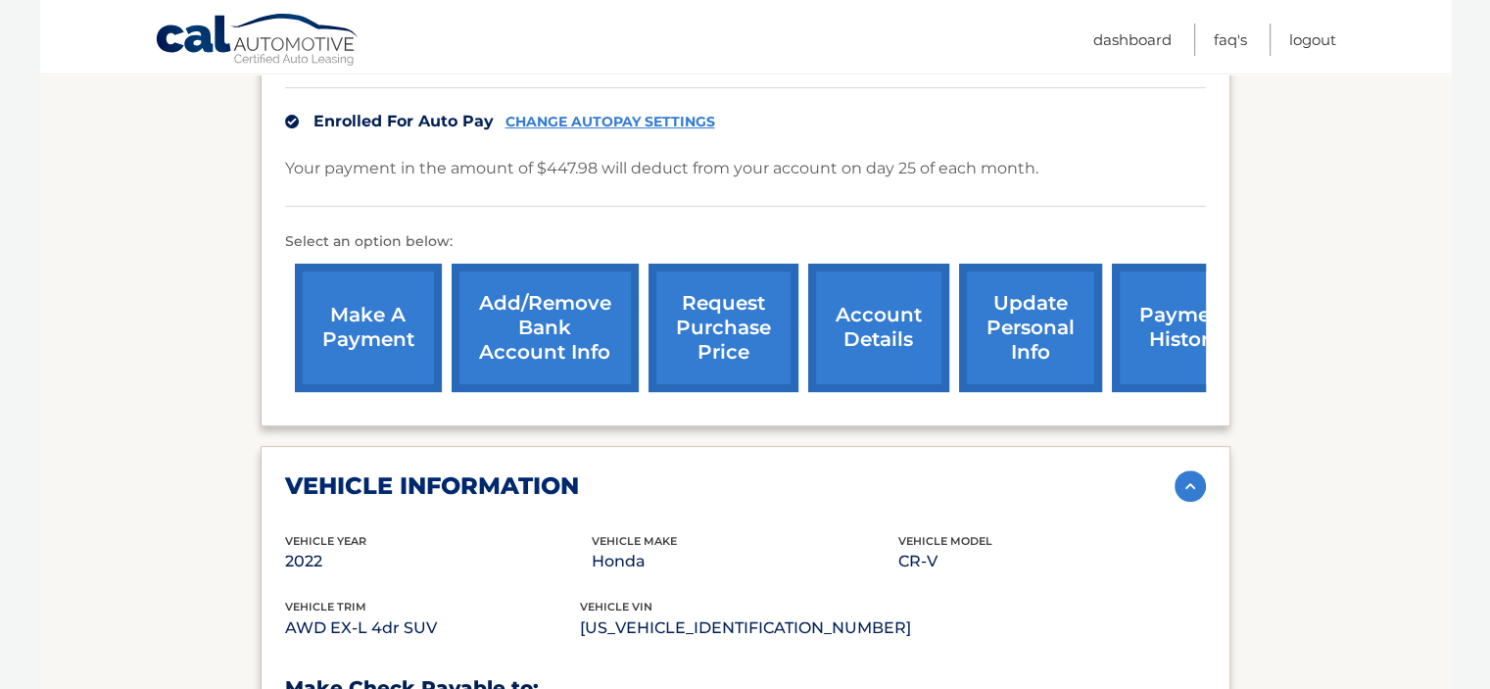
click at [721, 300] on link "request purchase price" at bounding box center [724, 328] width 150 height 128
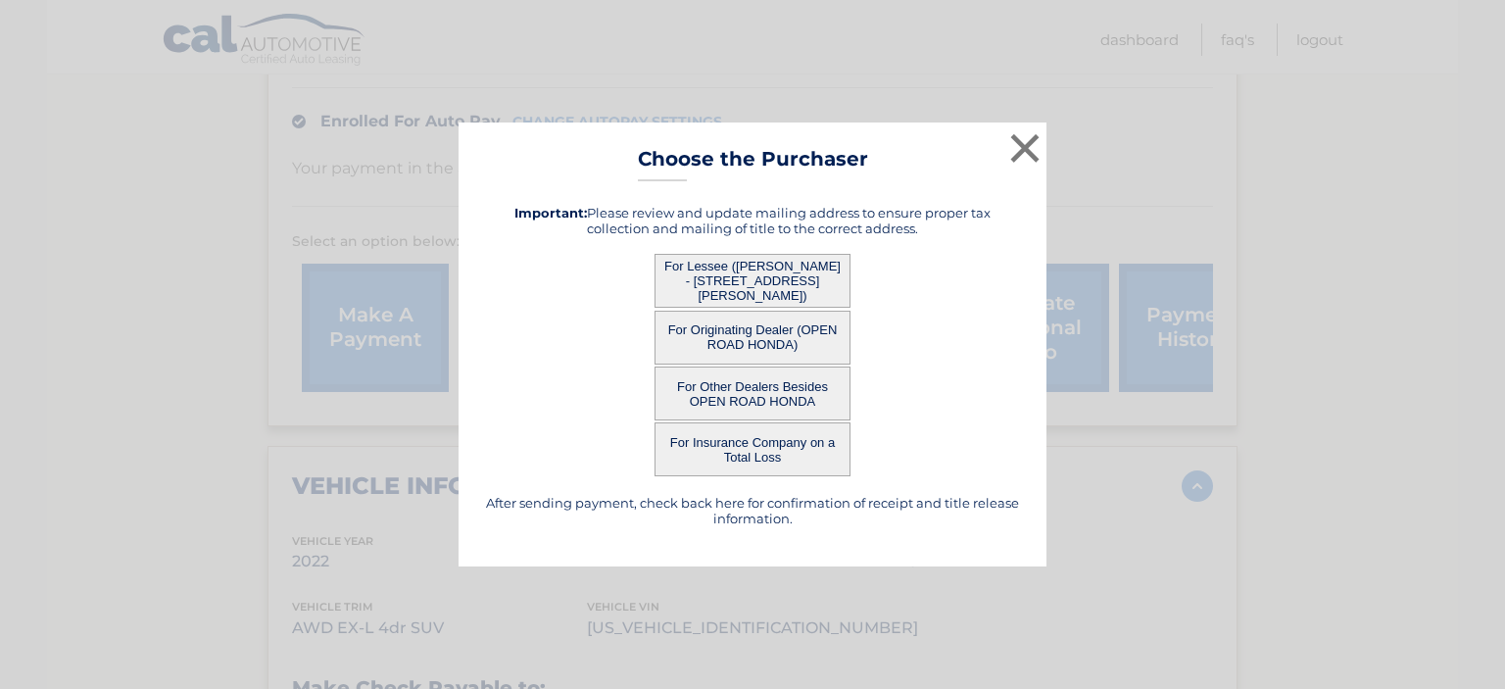
click at [752, 332] on button "For Originating Dealer (OPEN ROAD HONDA)" at bounding box center [753, 338] width 196 height 54
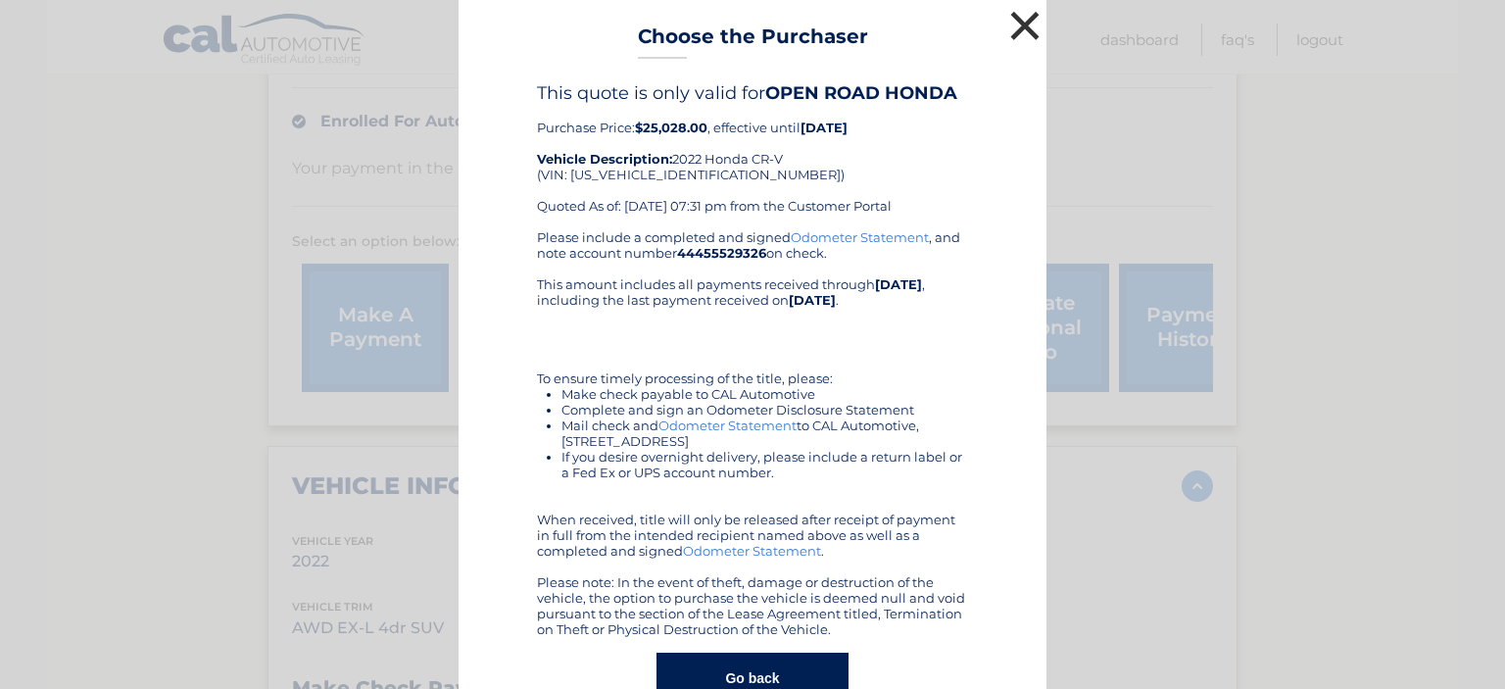
click at [1015, 37] on button "×" at bounding box center [1024, 25] width 39 height 39
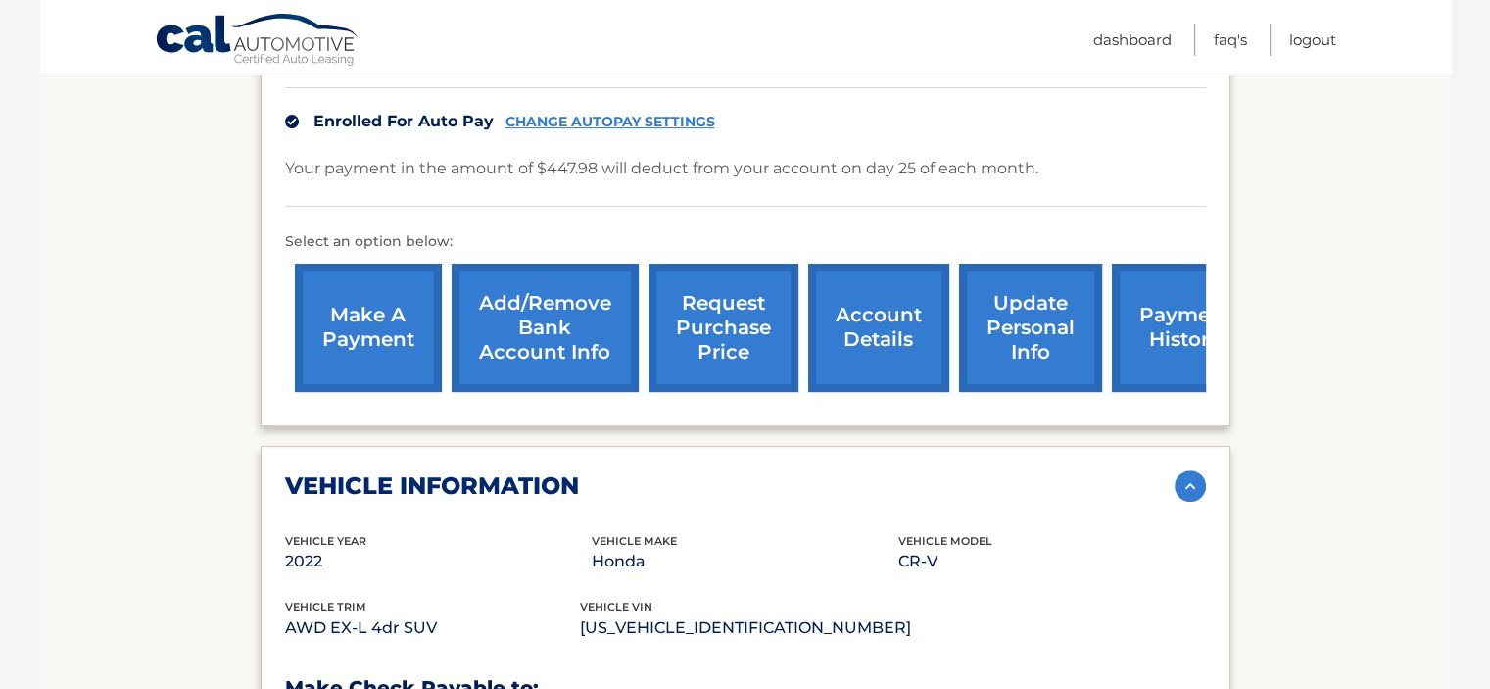
click at [727, 357] on link "request purchase price" at bounding box center [724, 328] width 150 height 128
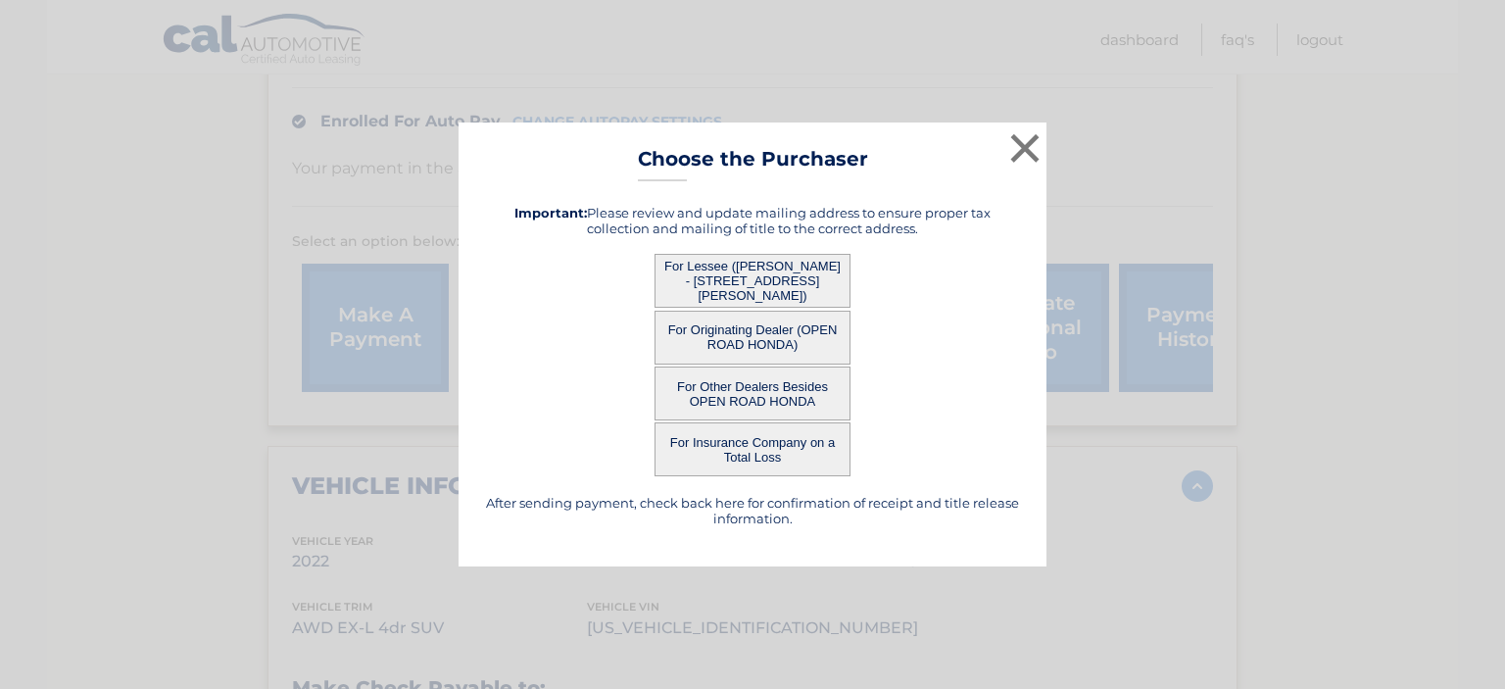
click at [755, 330] on button "For Originating Dealer (OPEN ROAD HONDA)" at bounding box center [753, 338] width 196 height 54
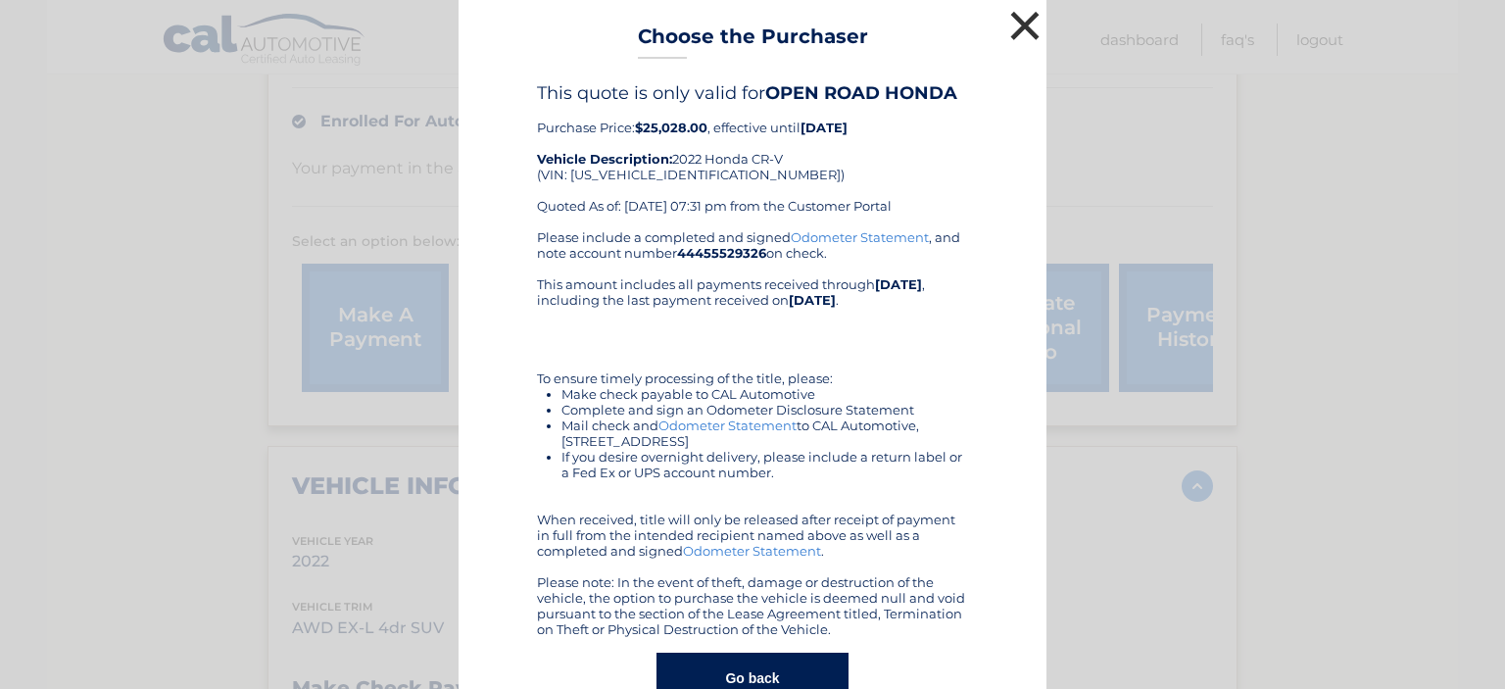
click at [1022, 30] on button "×" at bounding box center [1024, 25] width 39 height 39
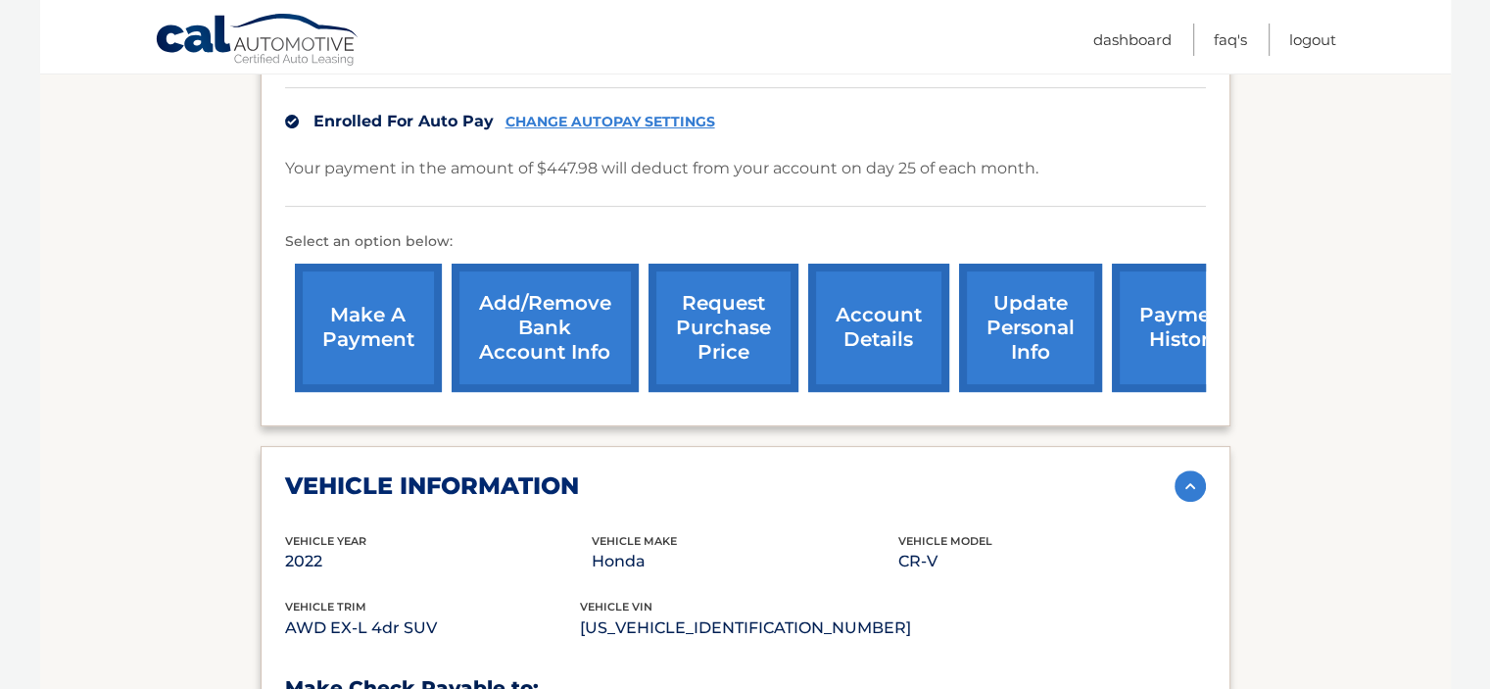
click at [746, 371] on link "request purchase price" at bounding box center [724, 328] width 150 height 128
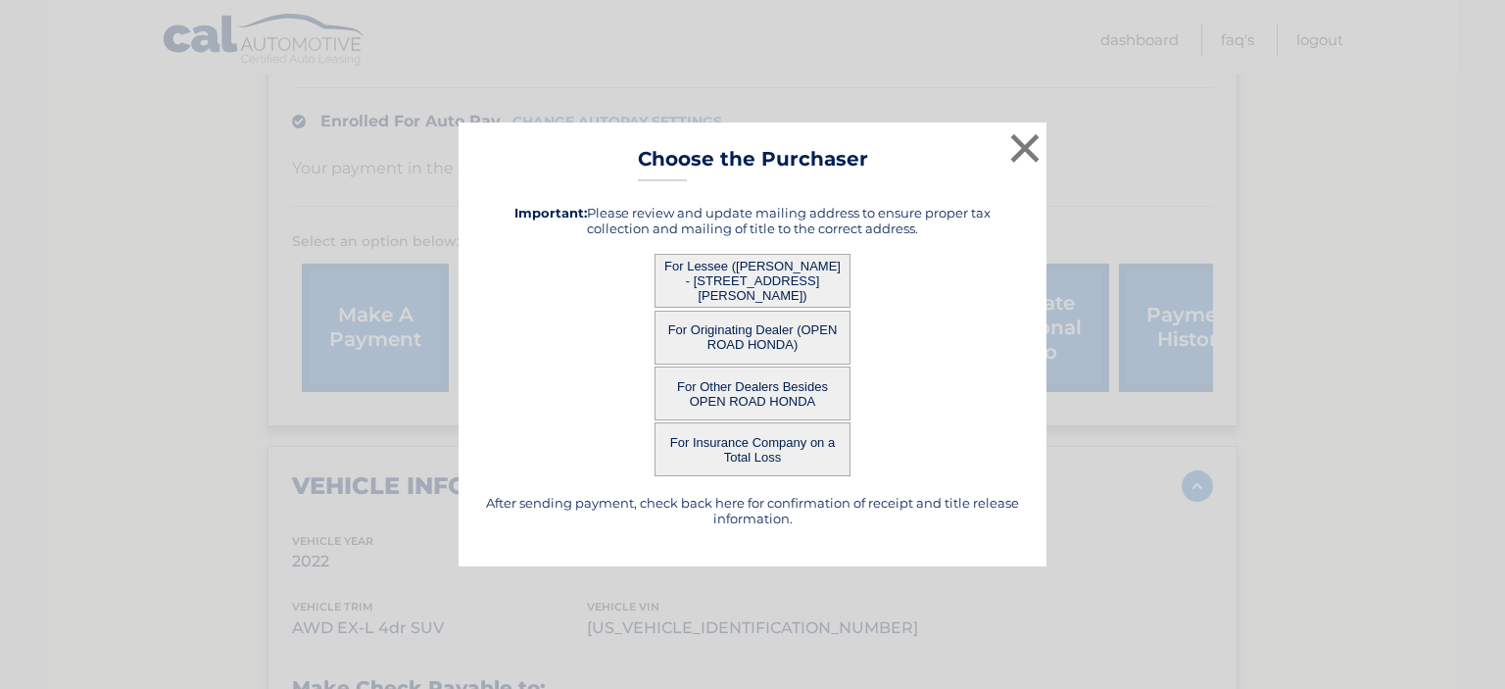
click at [756, 280] on button "For Lessee ([PERSON_NAME] - [STREET_ADDRESS][PERSON_NAME])" at bounding box center [753, 281] width 196 height 54
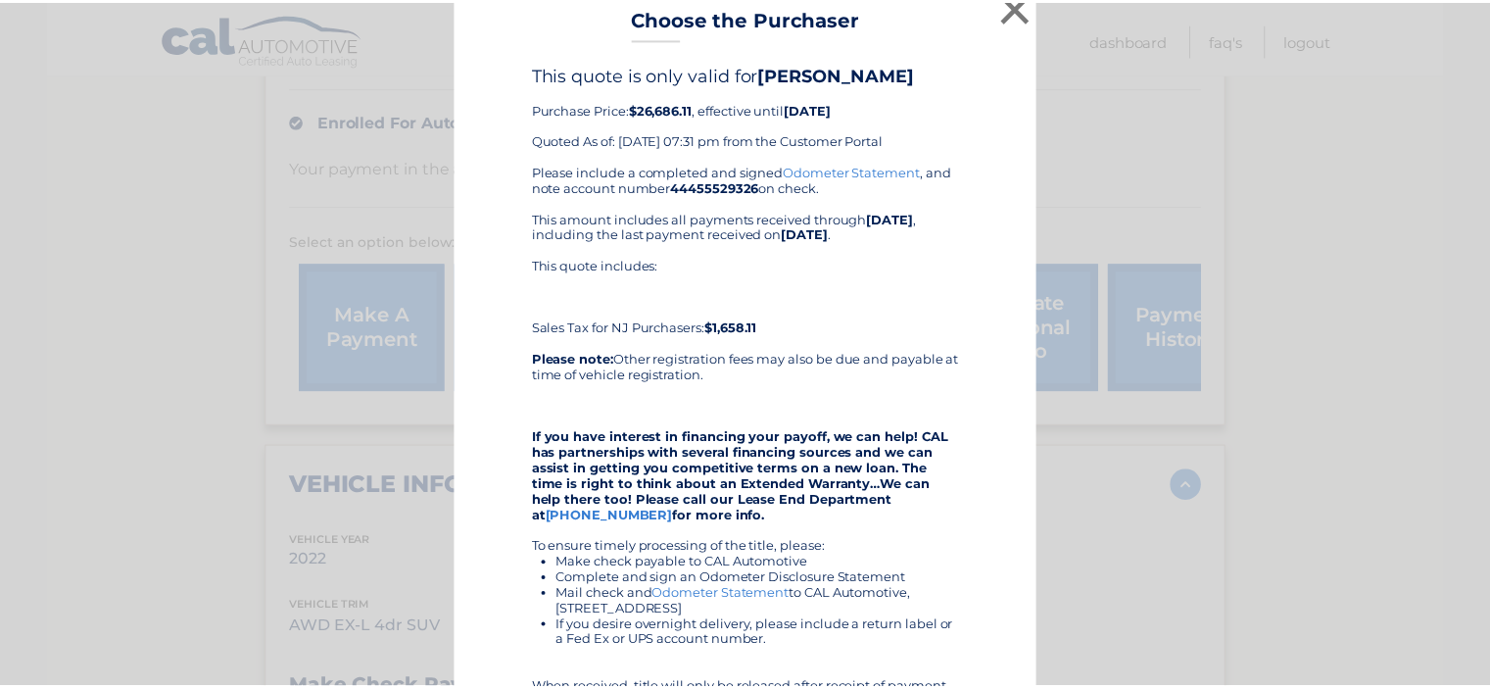
scroll to position [0, 0]
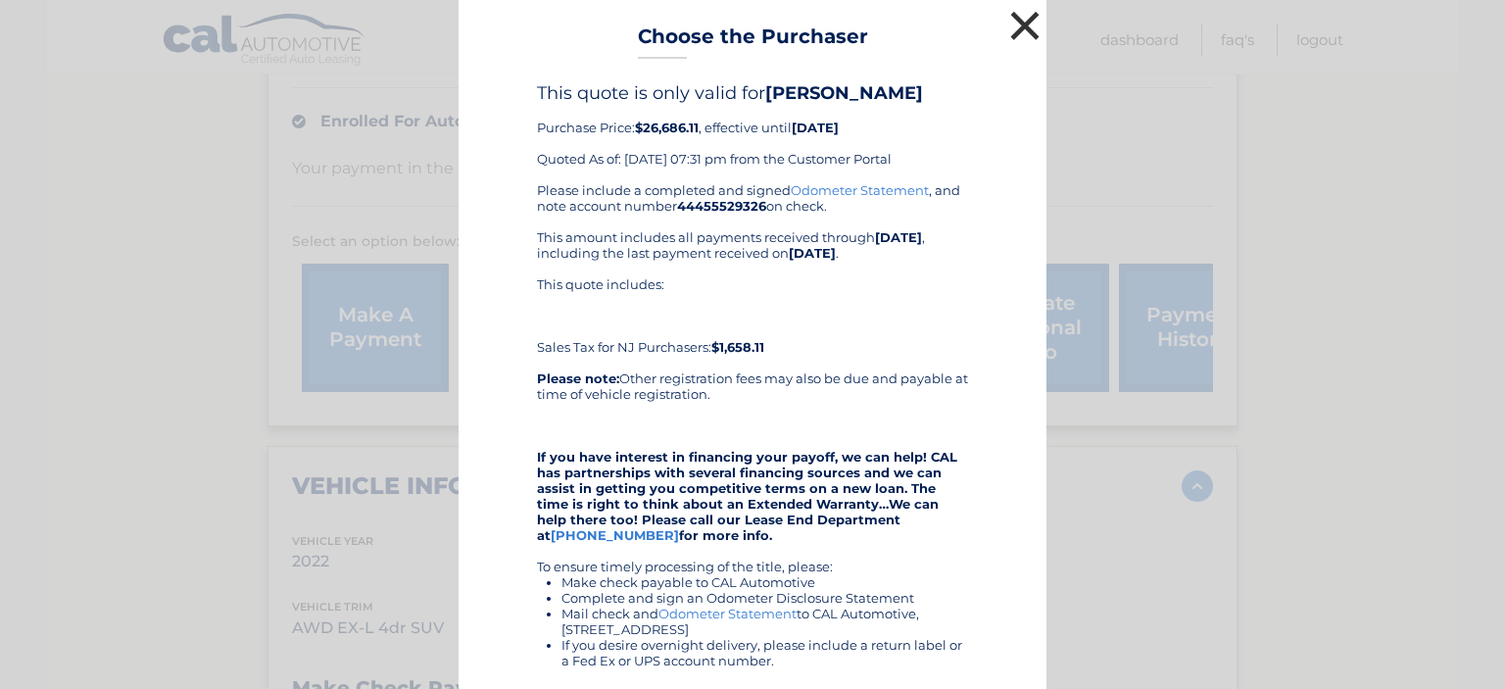
click at [1013, 24] on button "×" at bounding box center [1024, 25] width 39 height 39
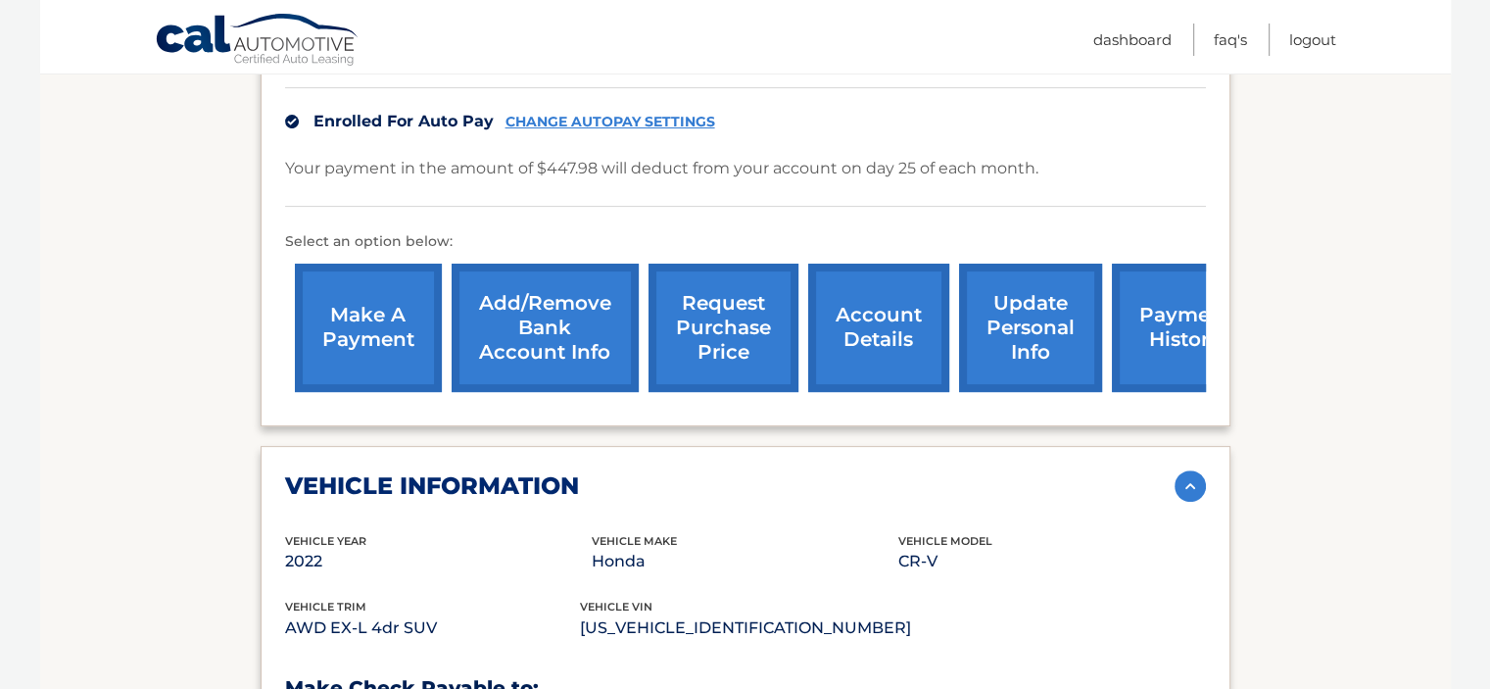
click at [707, 334] on link "request purchase price" at bounding box center [724, 328] width 150 height 128
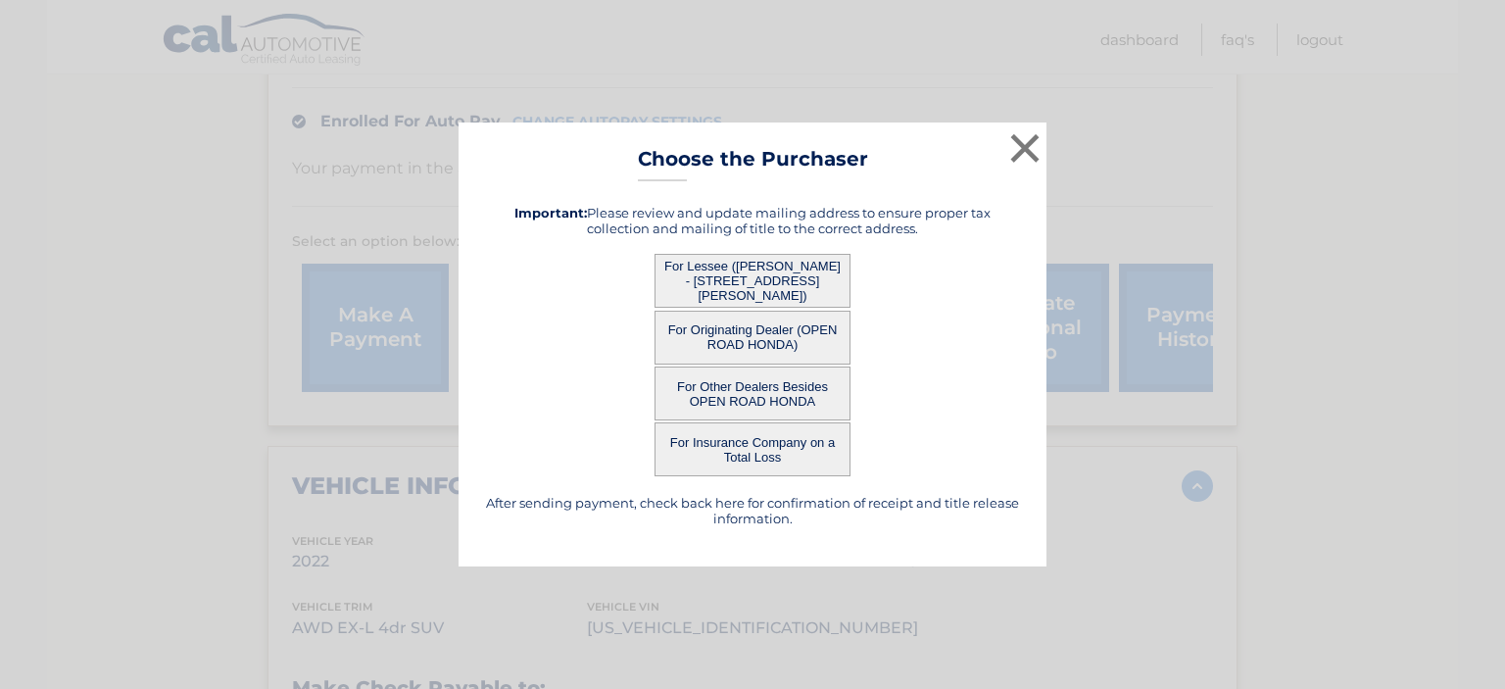
click at [720, 340] on button "For Originating Dealer (OPEN ROAD HONDA)" at bounding box center [753, 338] width 196 height 54
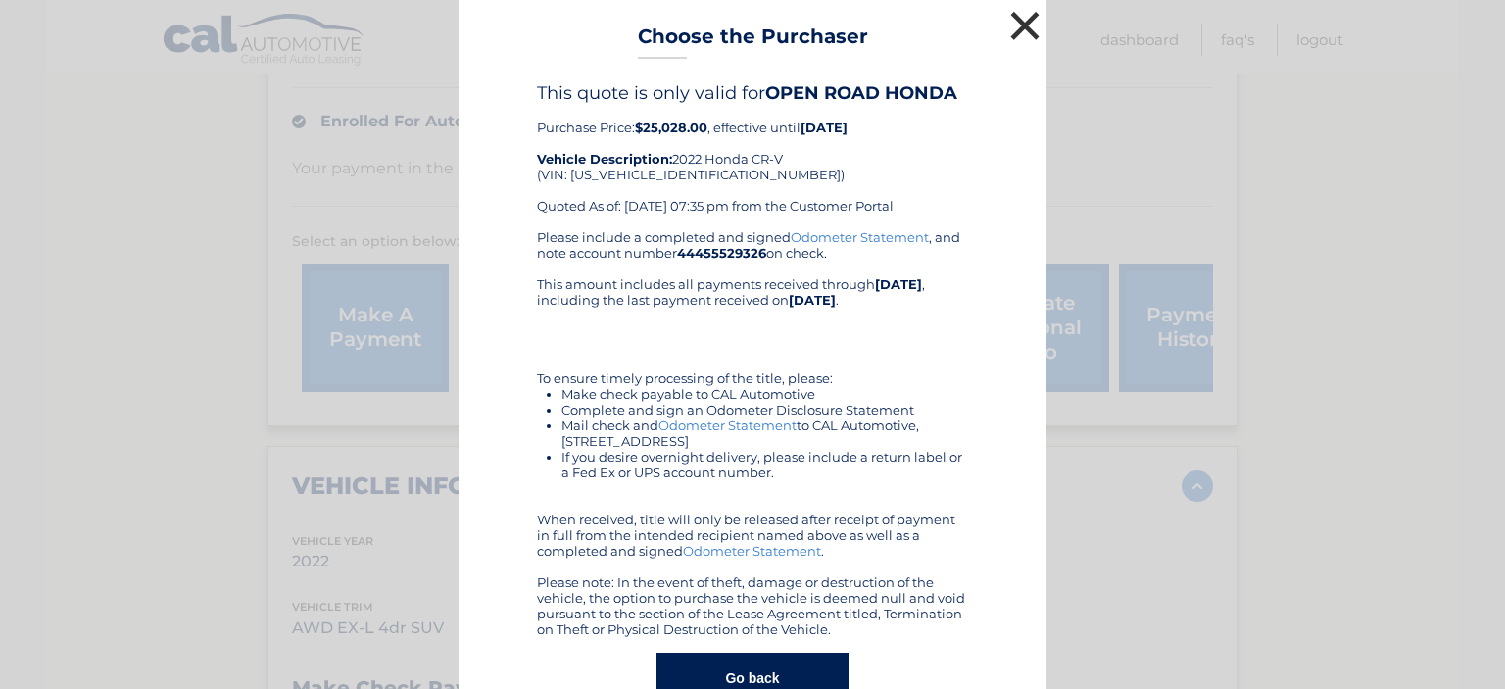
click at [1027, 16] on button "×" at bounding box center [1024, 25] width 39 height 39
